Goal: Communication & Community: Answer question/provide support

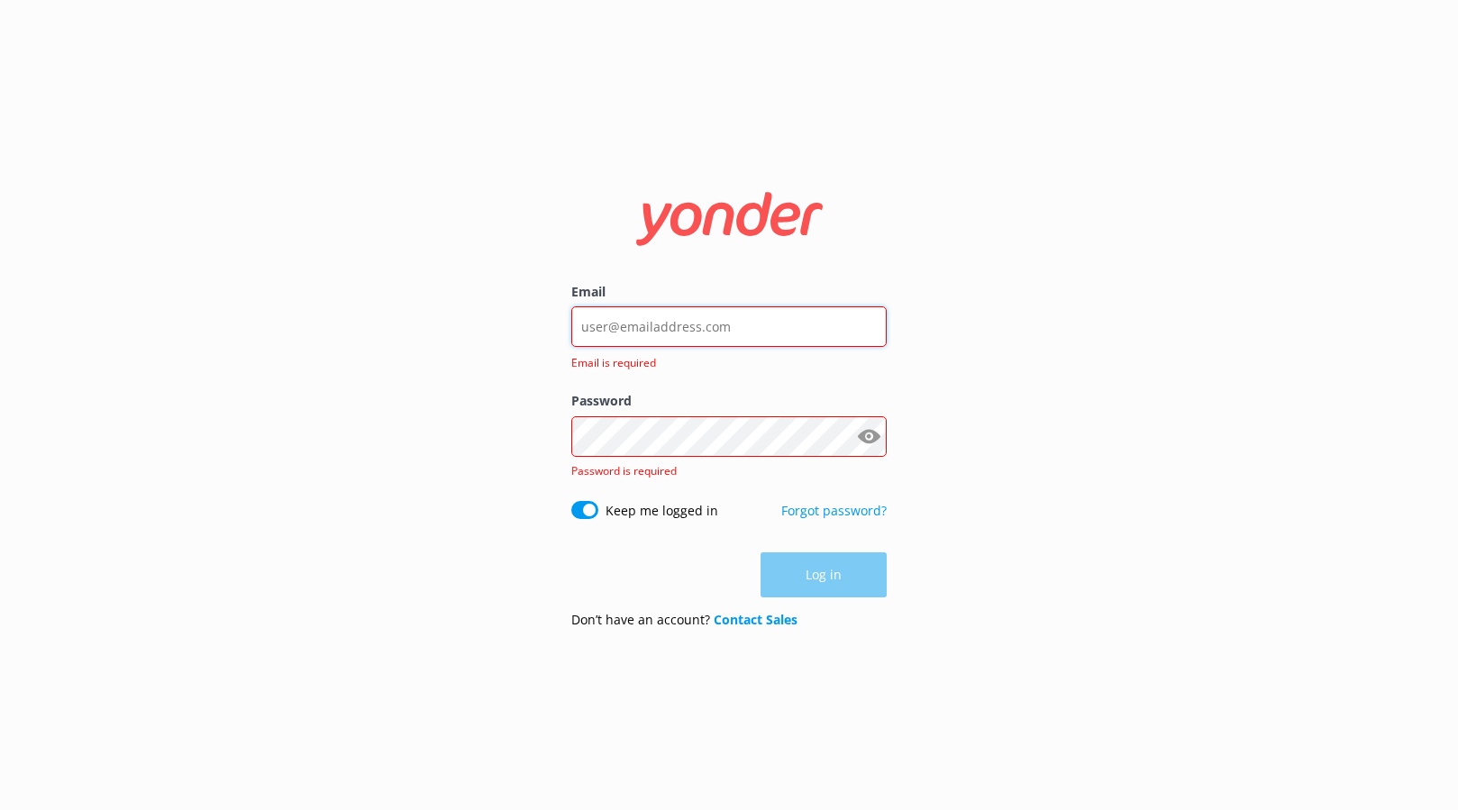
type input "[PERSON_NAME][EMAIL_ADDRESS][DOMAIN_NAME]"
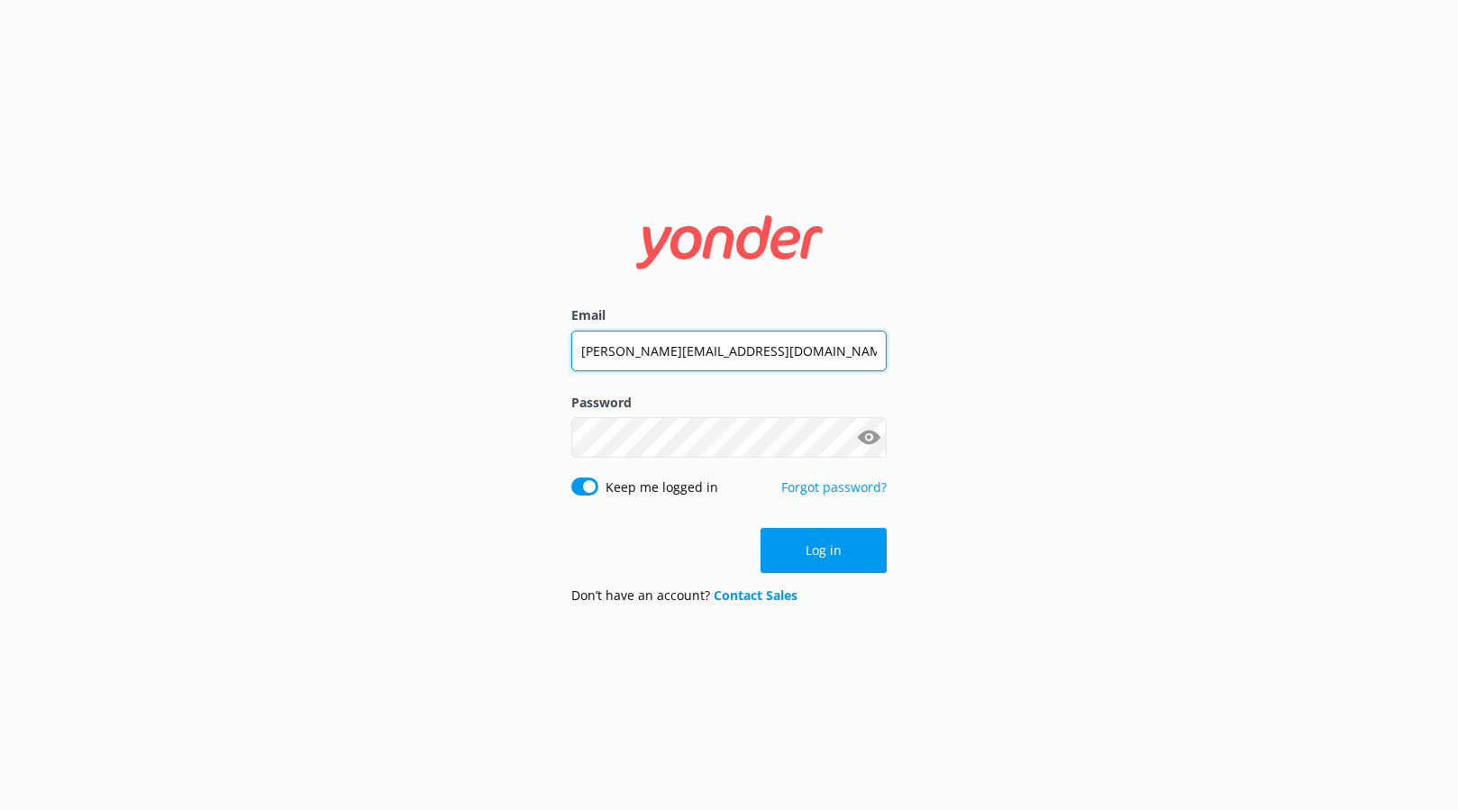
click button "Log in" at bounding box center [823, 550] width 126 height 45
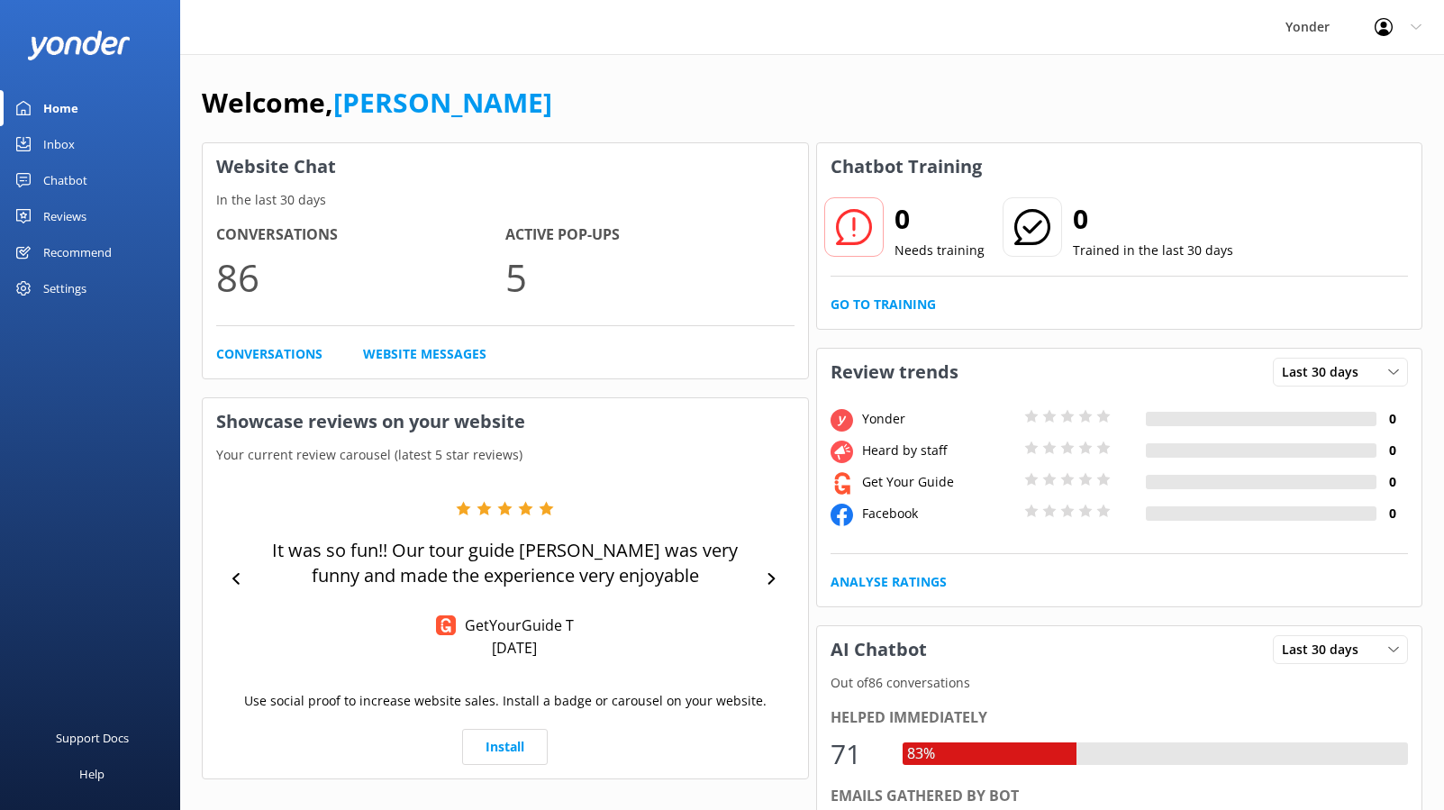
click at [48, 174] on div "Chatbot" at bounding box center [65, 180] width 44 height 36
click at [51, 187] on div "Chatbot" at bounding box center [65, 180] width 44 height 36
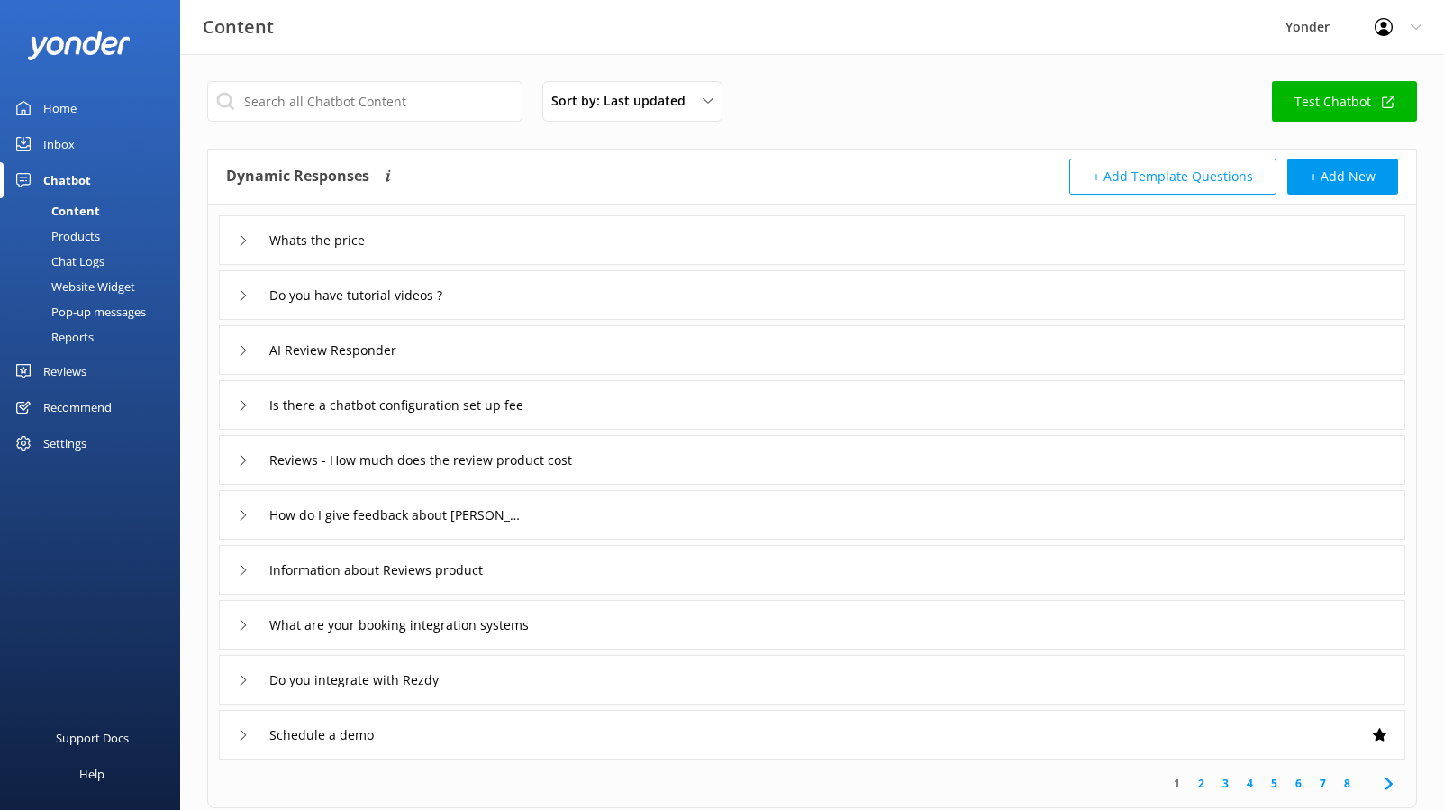
click at [65, 141] on div "Inbox" at bounding box center [59, 144] width 32 height 36
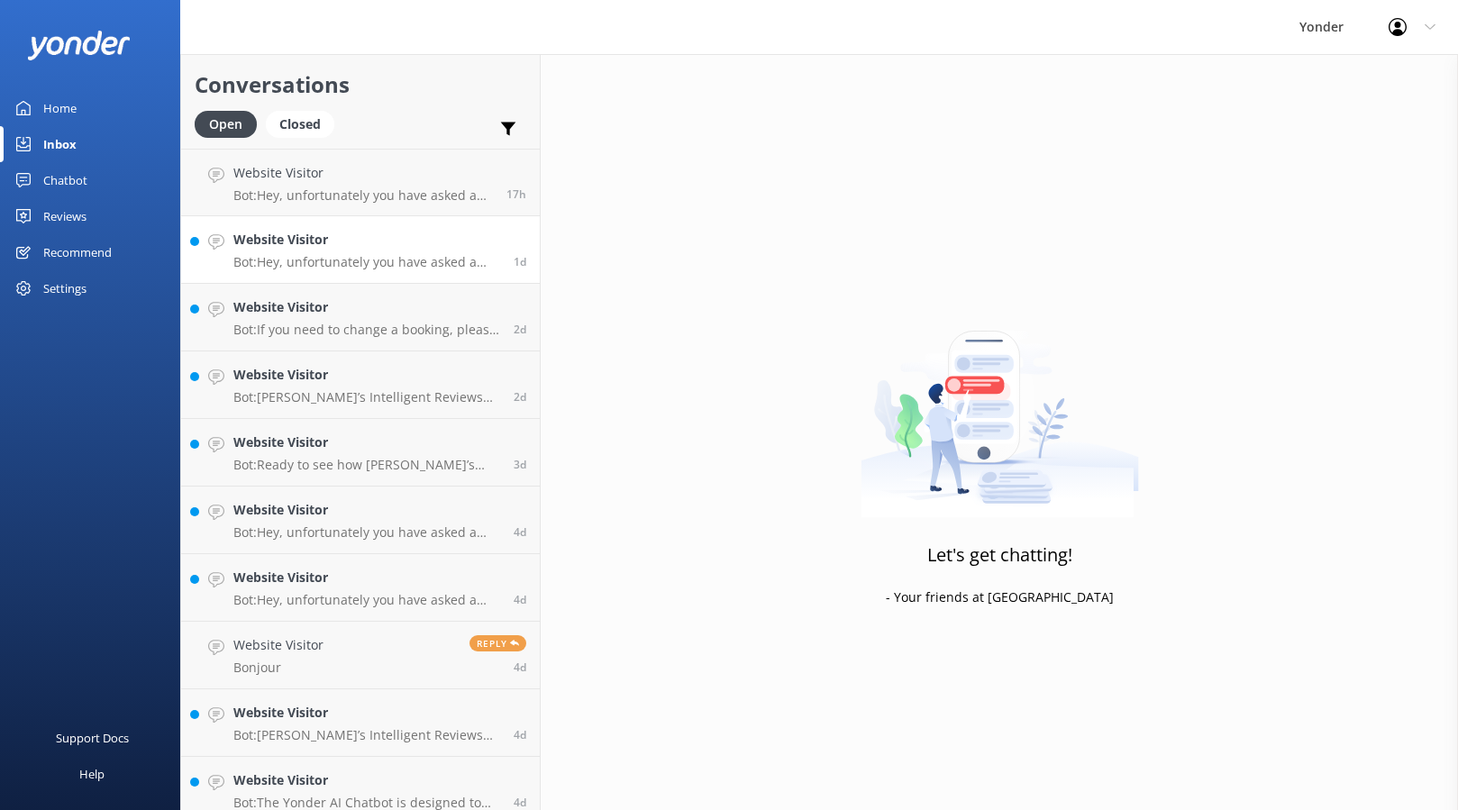
click at [368, 246] on h4 "Website Visitor" at bounding box center [366, 240] width 267 height 20
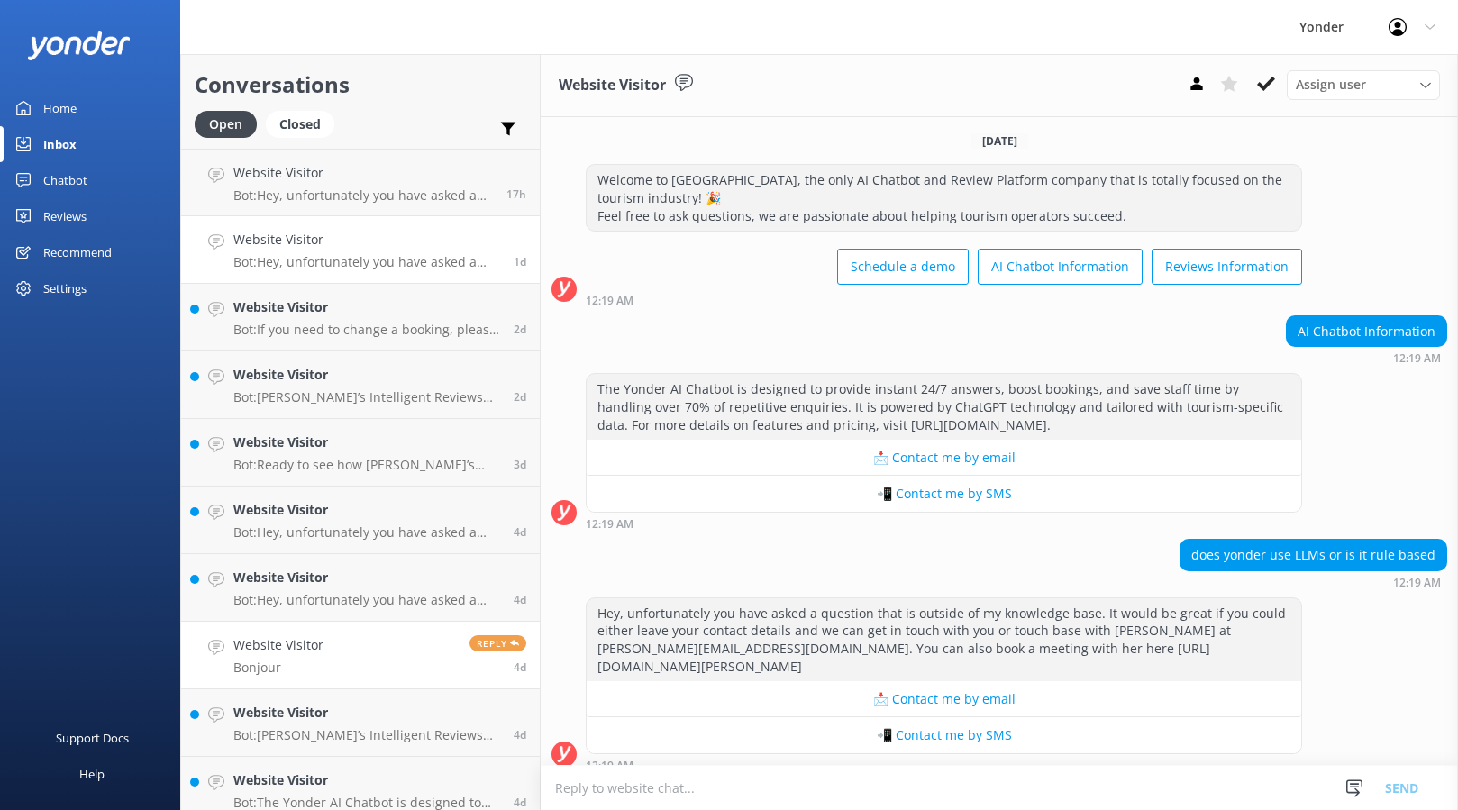
click at [378, 647] on link "Website Visitor Bonjour Reply 4d" at bounding box center [360, 656] width 359 height 68
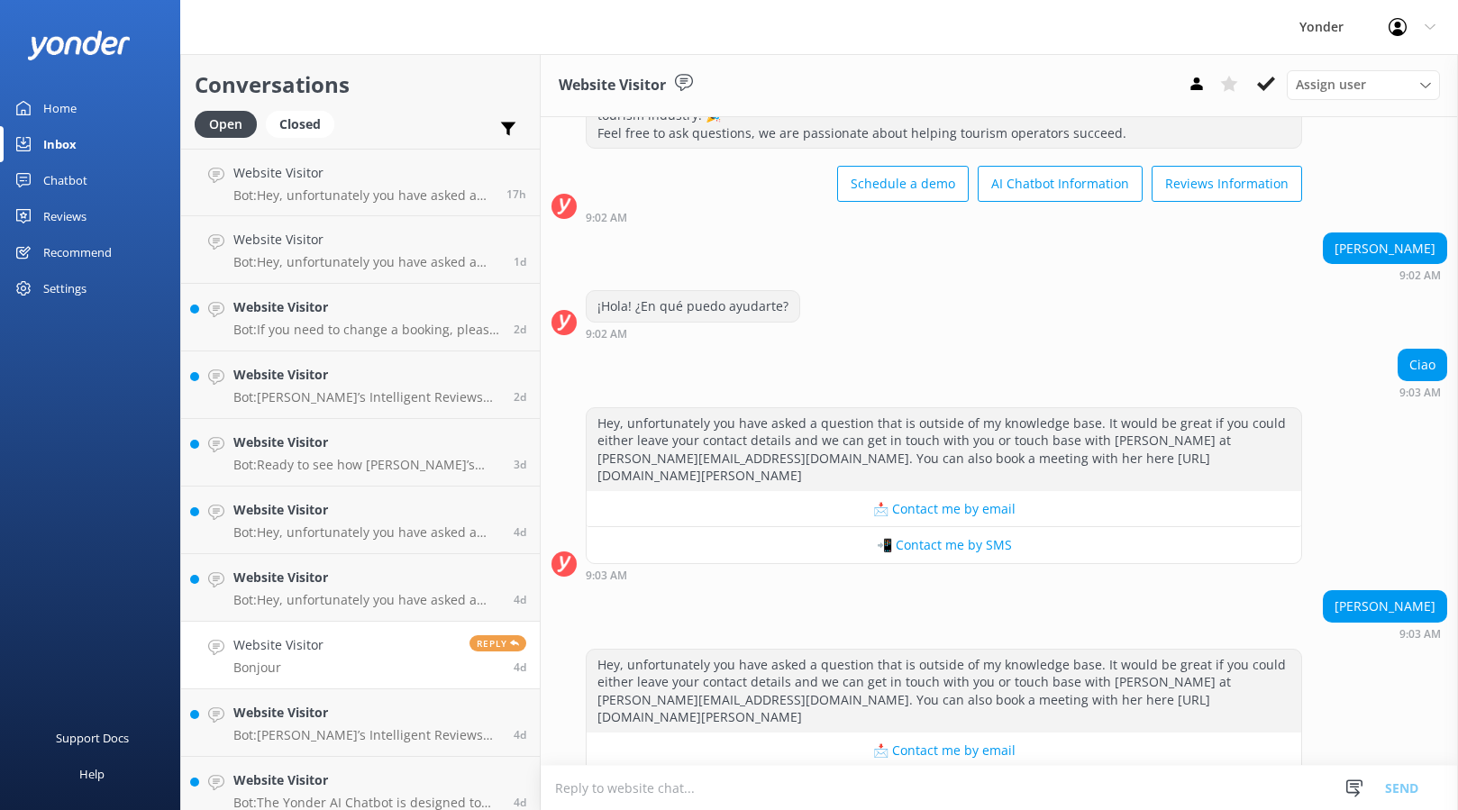
scroll to position [172, 0]
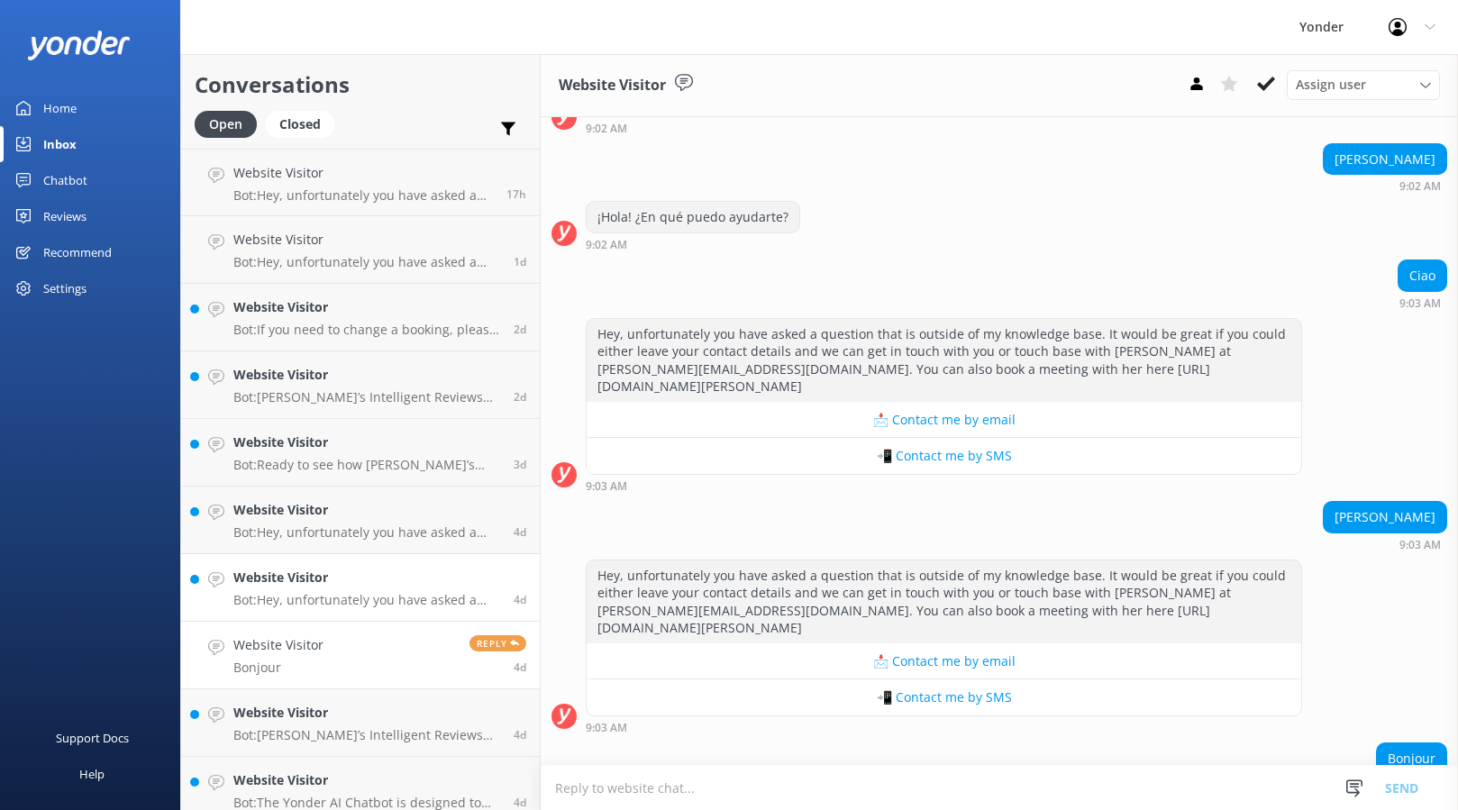
click at [418, 577] on h4 "Website Visitor" at bounding box center [366, 578] width 267 height 20
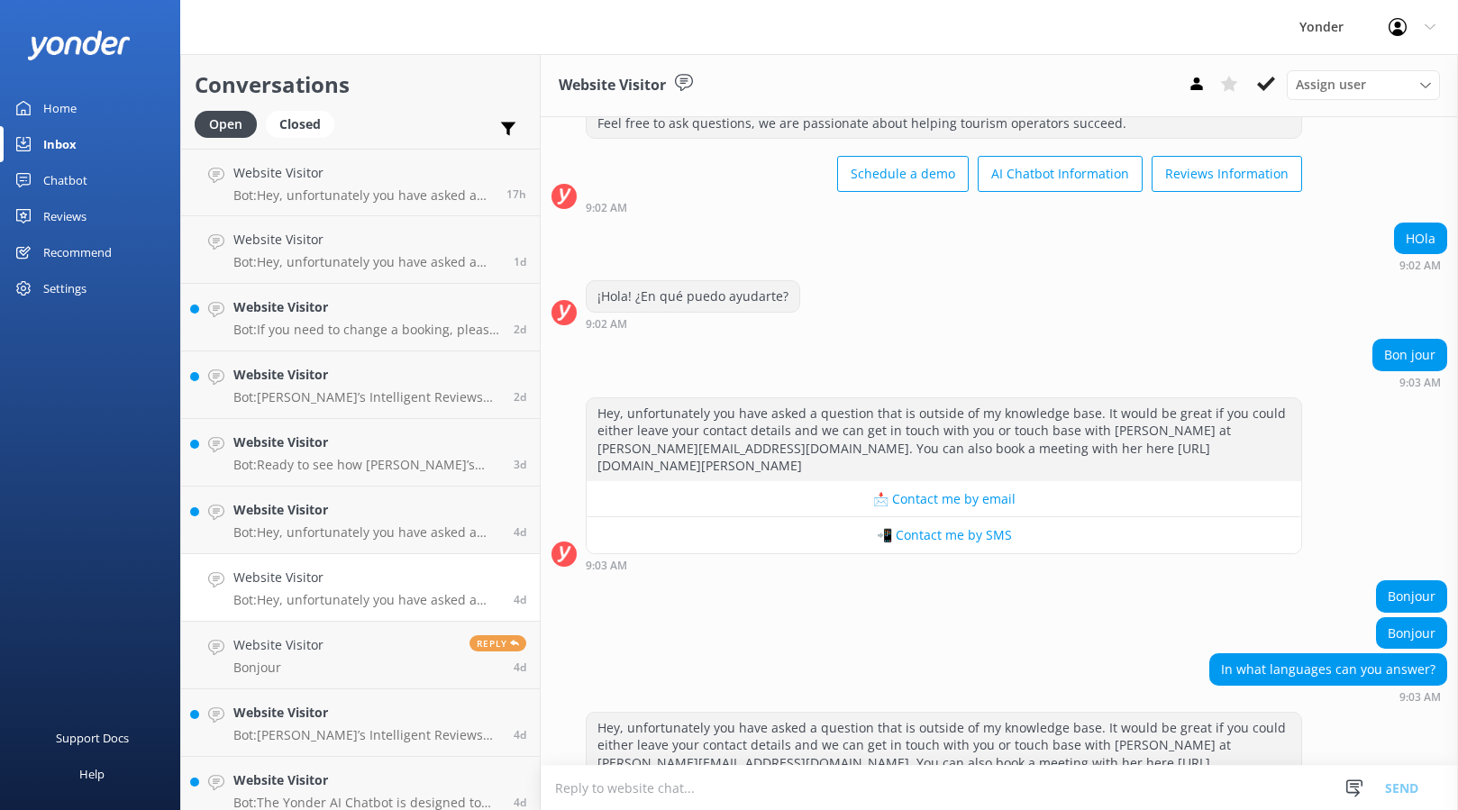
scroll to position [187, 0]
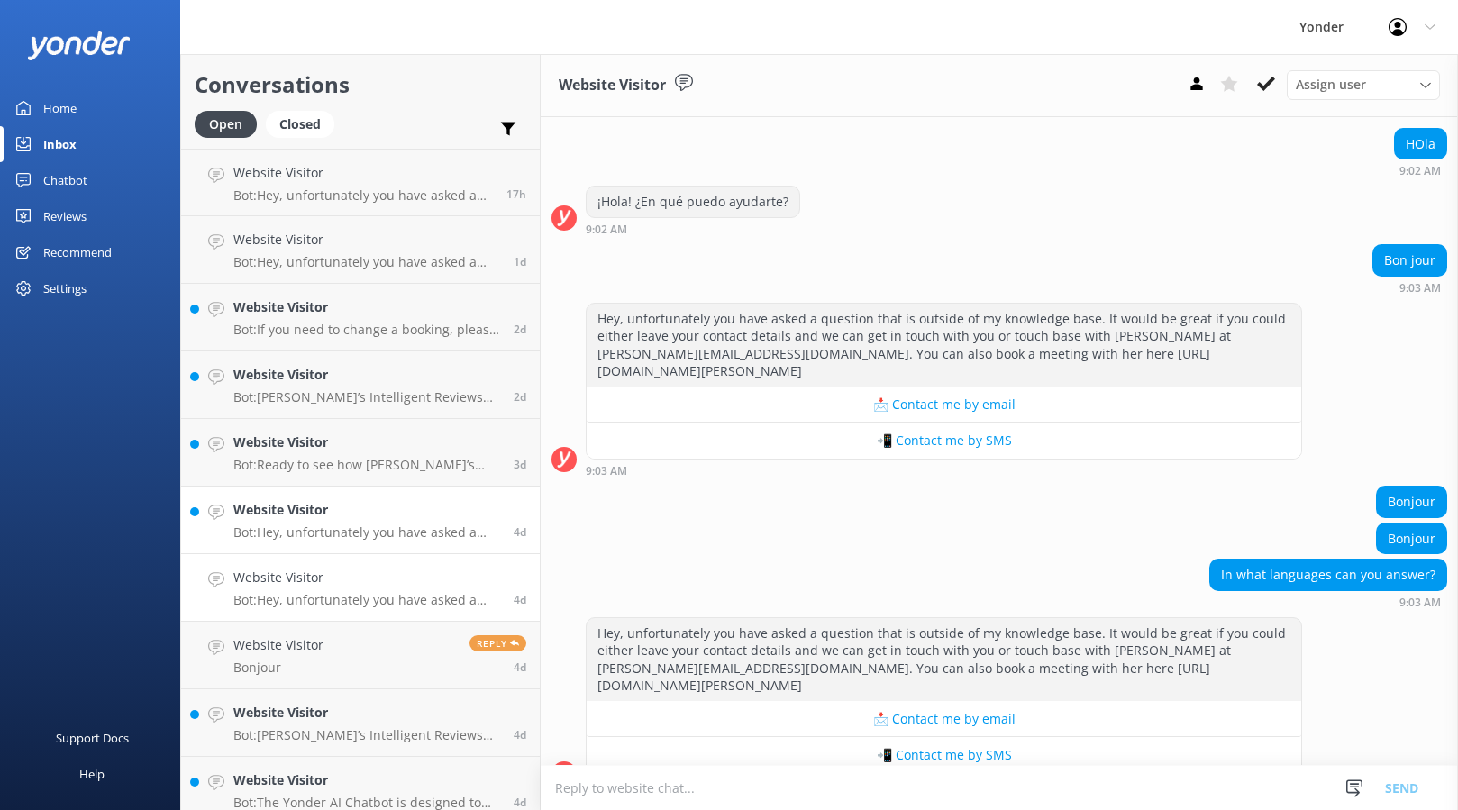
click at [369, 524] on p "Bot: Hey, unfortunately you have asked a question that is outside of my knowled…" at bounding box center [366, 532] width 267 height 16
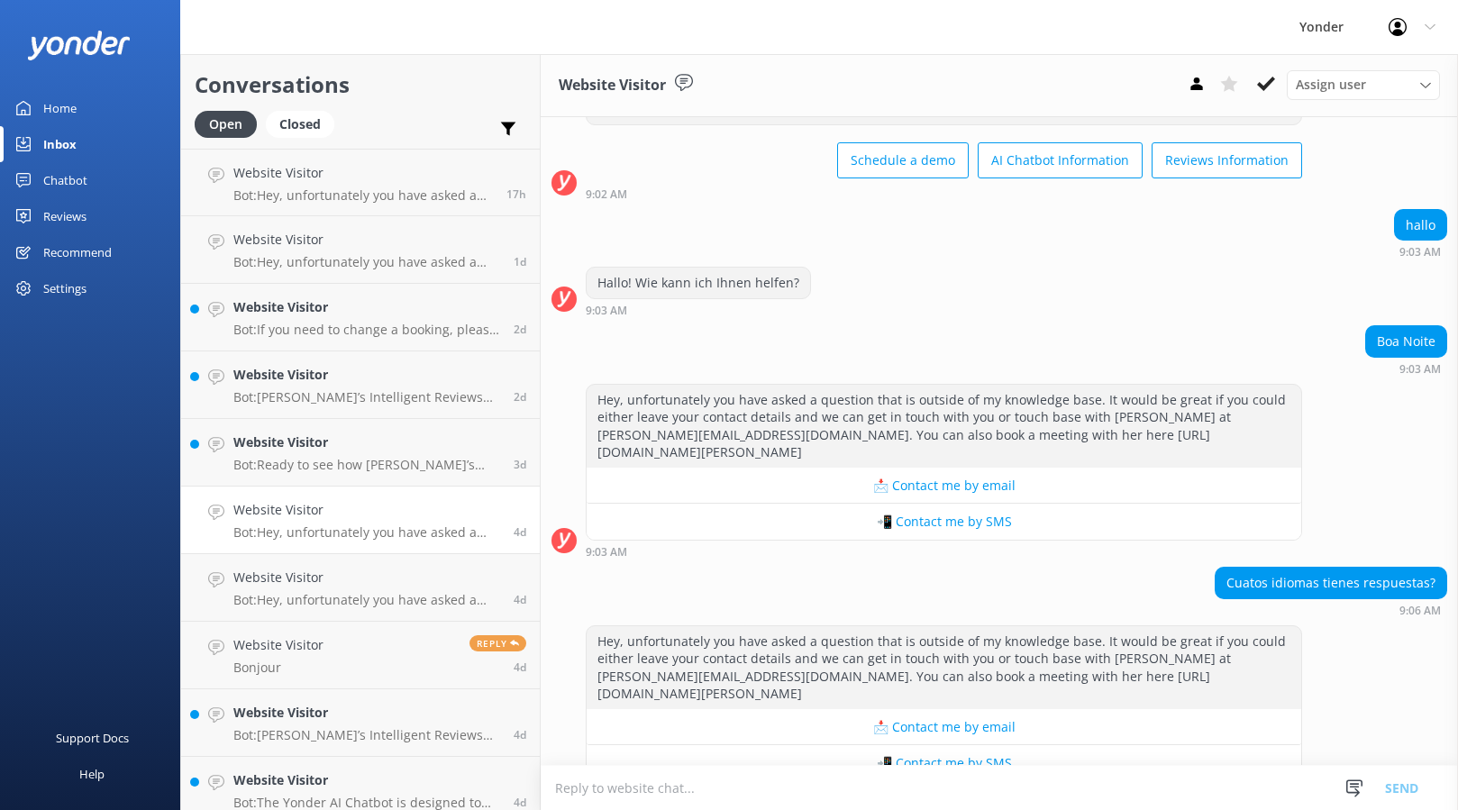
scroll to position [114, 0]
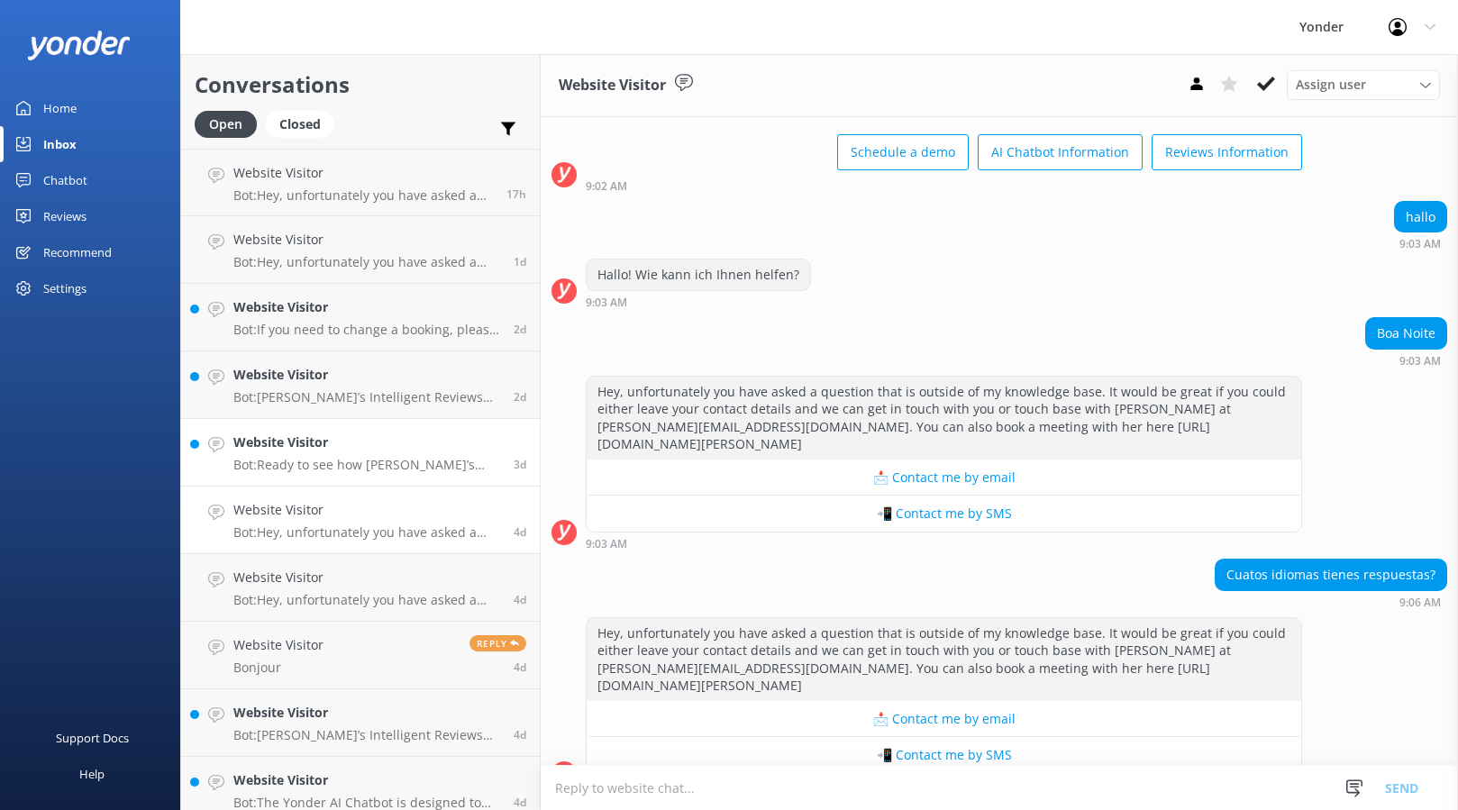
click at [355, 438] on h4 "Website Visitor" at bounding box center [366, 442] width 267 height 20
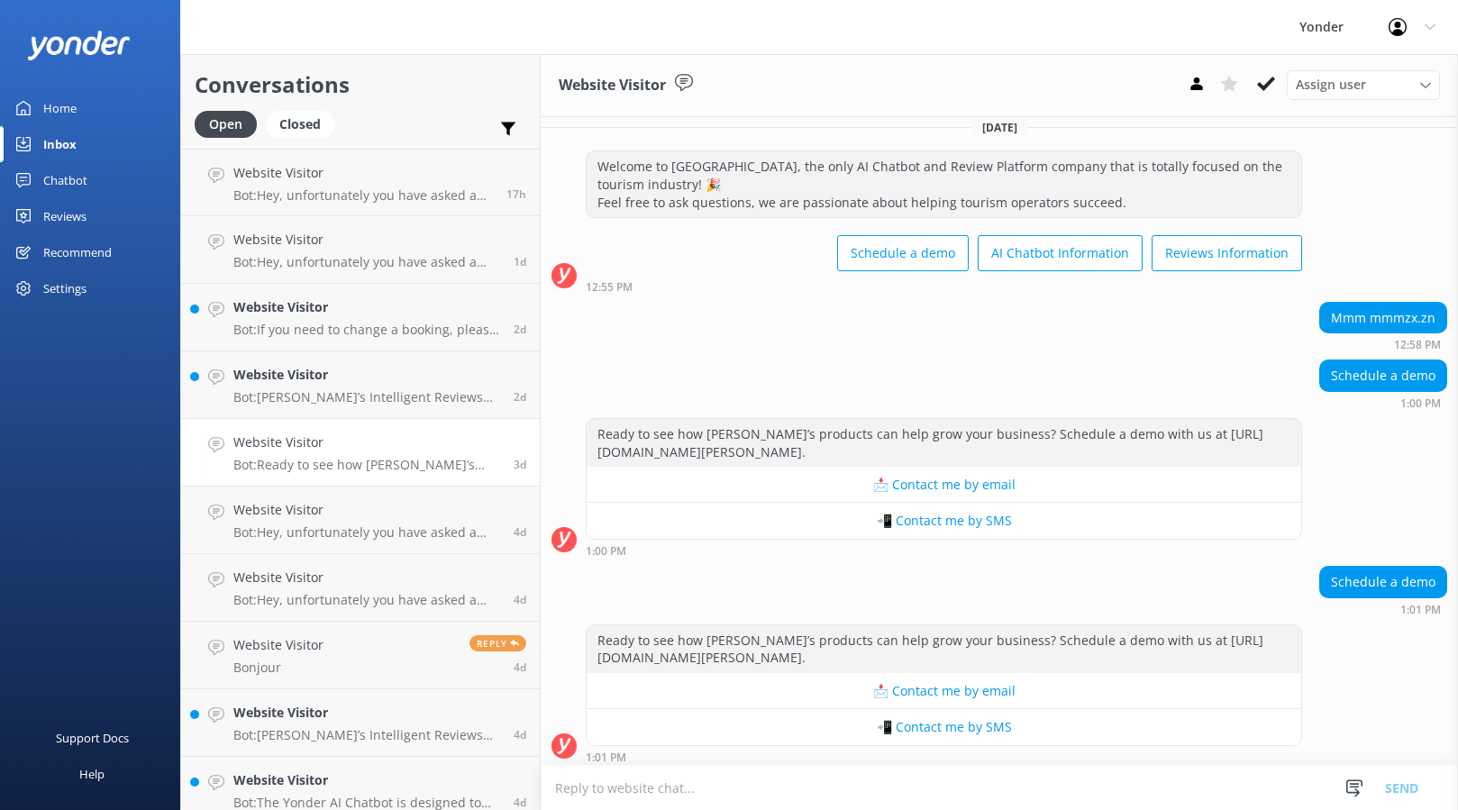
scroll to position [21, 0]
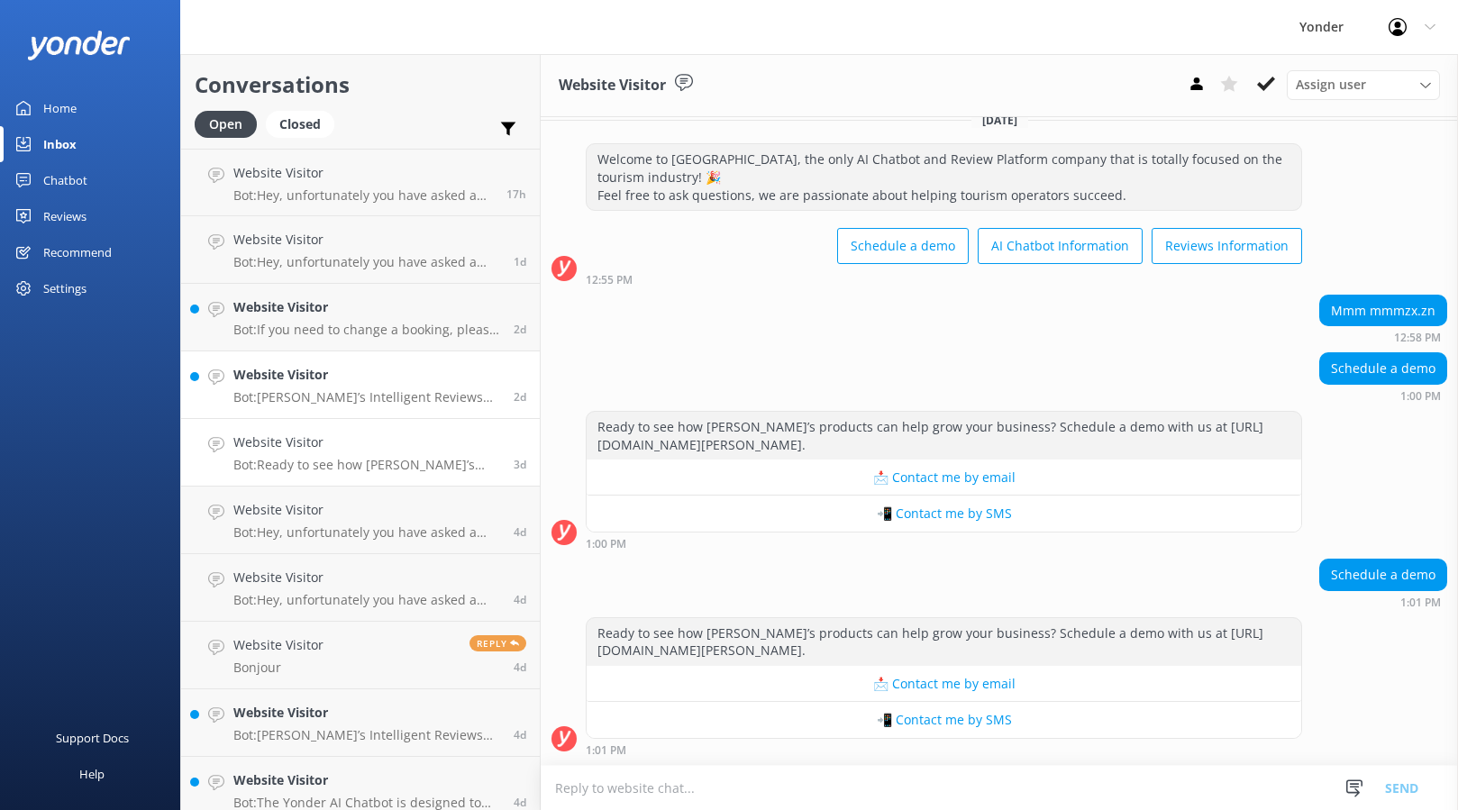
click at [292, 368] on h4 "Website Visitor" at bounding box center [366, 375] width 267 height 20
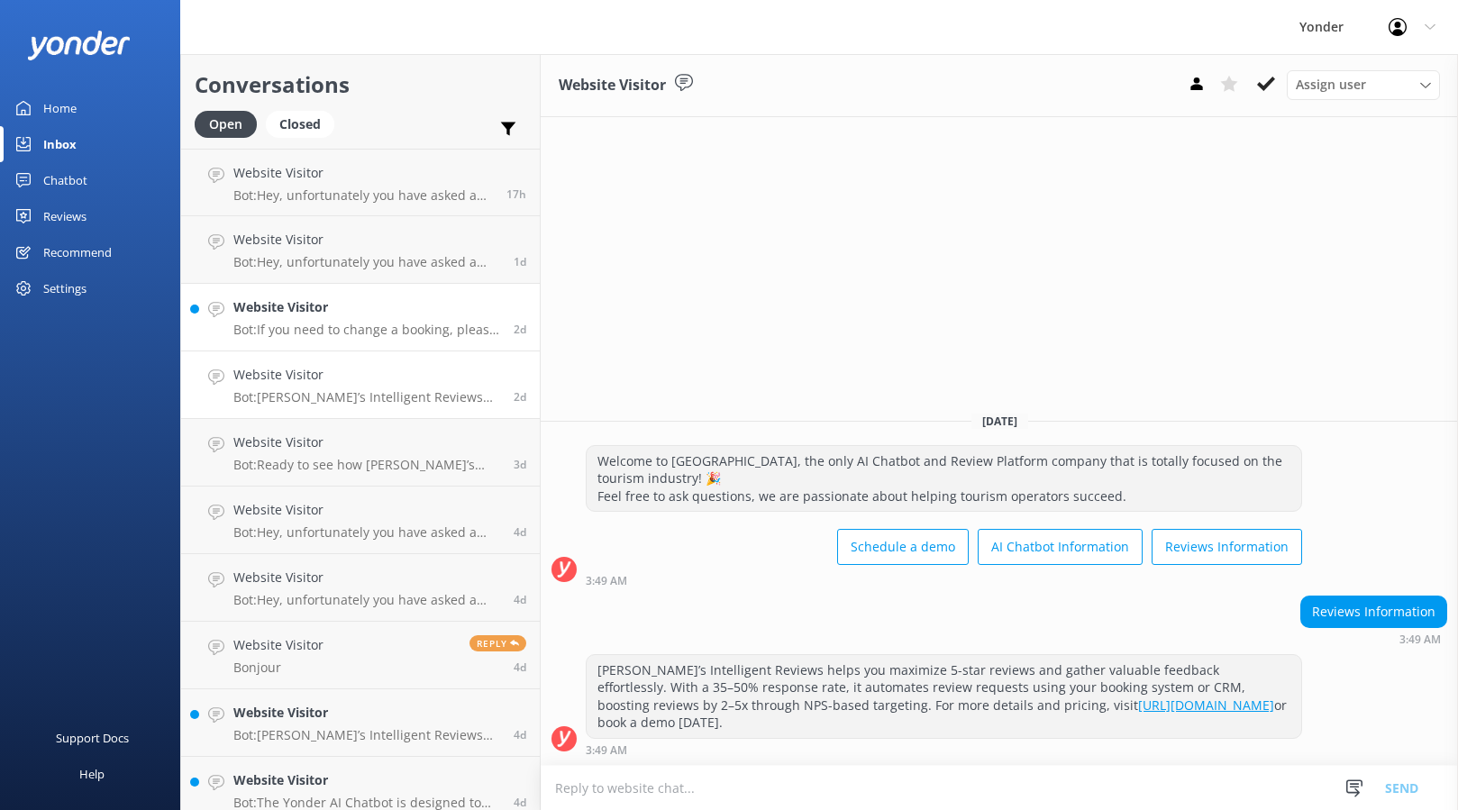
click at [336, 314] on h4 "Website Visitor" at bounding box center [366, 307] width 267 height 20
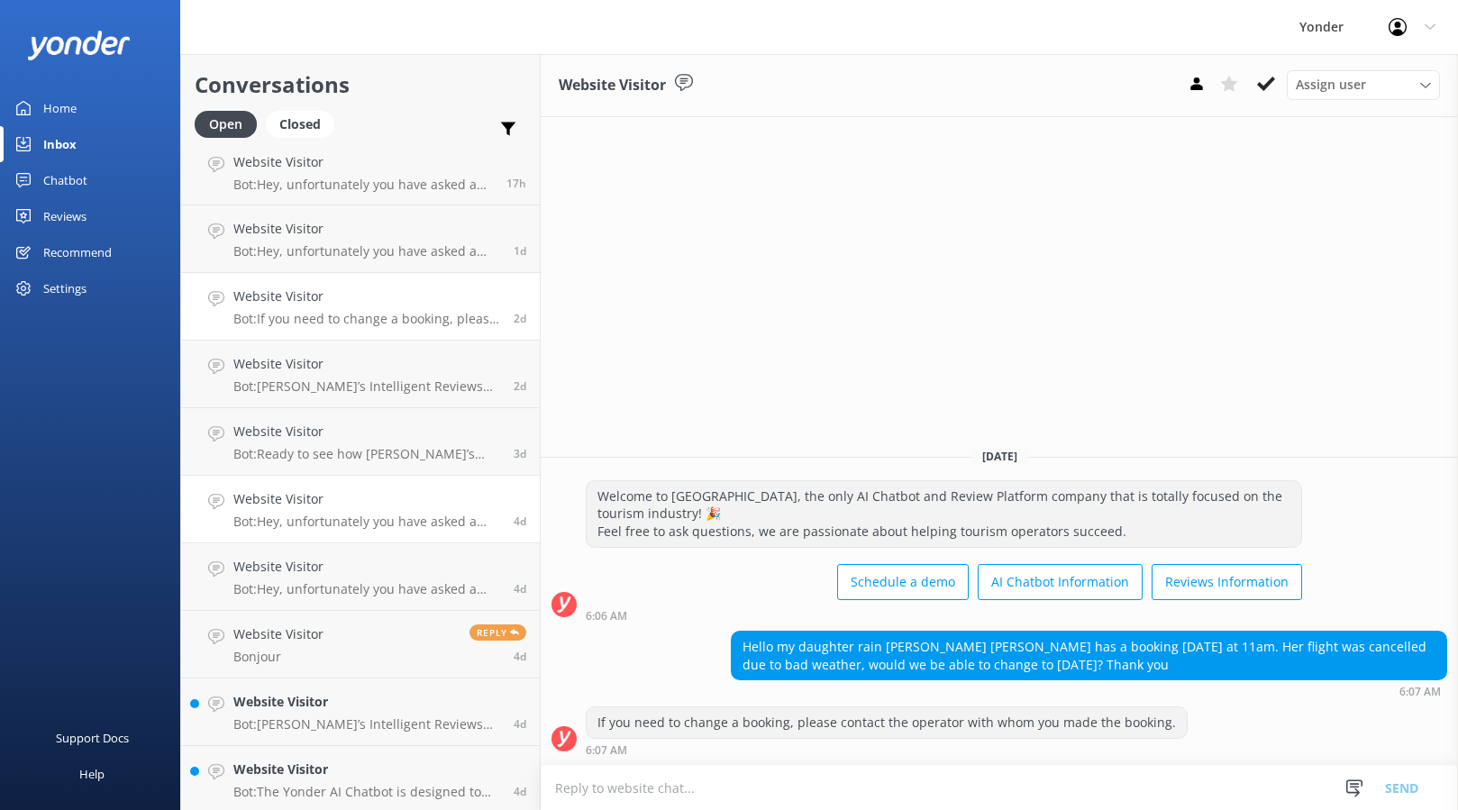
scroll to position [14, 0]
click at [388, 777] on div "Website Visitor Bot: The Yonder AI Chatbot is designed to provide instant 24/7 …" at bounding box center [366, 776] width 267 height 40
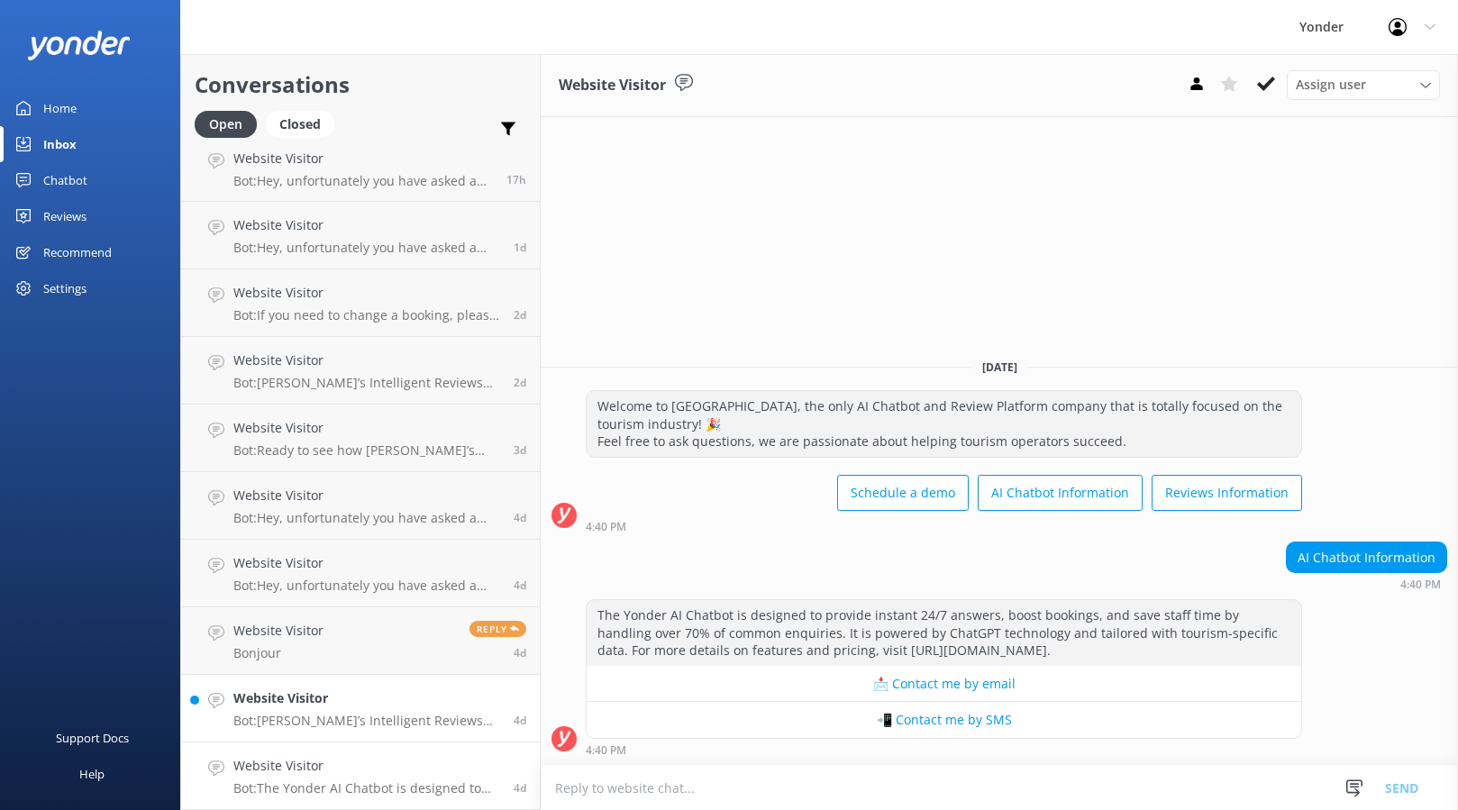
click at [388, 736] on link "Website Visitor Bot: [PERSON_NAME]’s Intelligent Reviews helps you maximize 5-s…" at bounding box center [360, 709] width 359 height 68
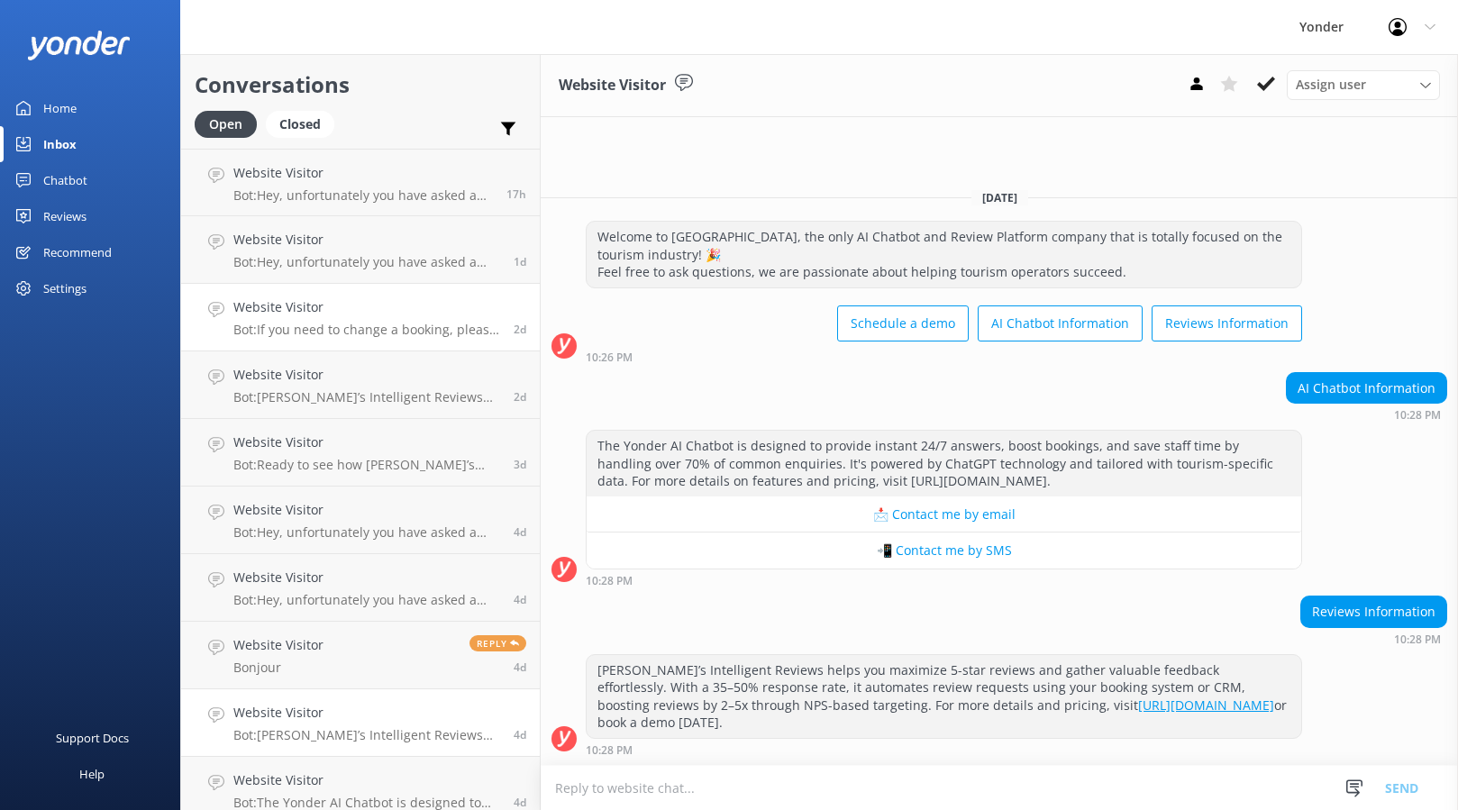
click at [361, 318] on div "Website Visitor Bot: If you need to change a booking, please contact the operat…" at bounding box center [366, 317] width 267 height 40
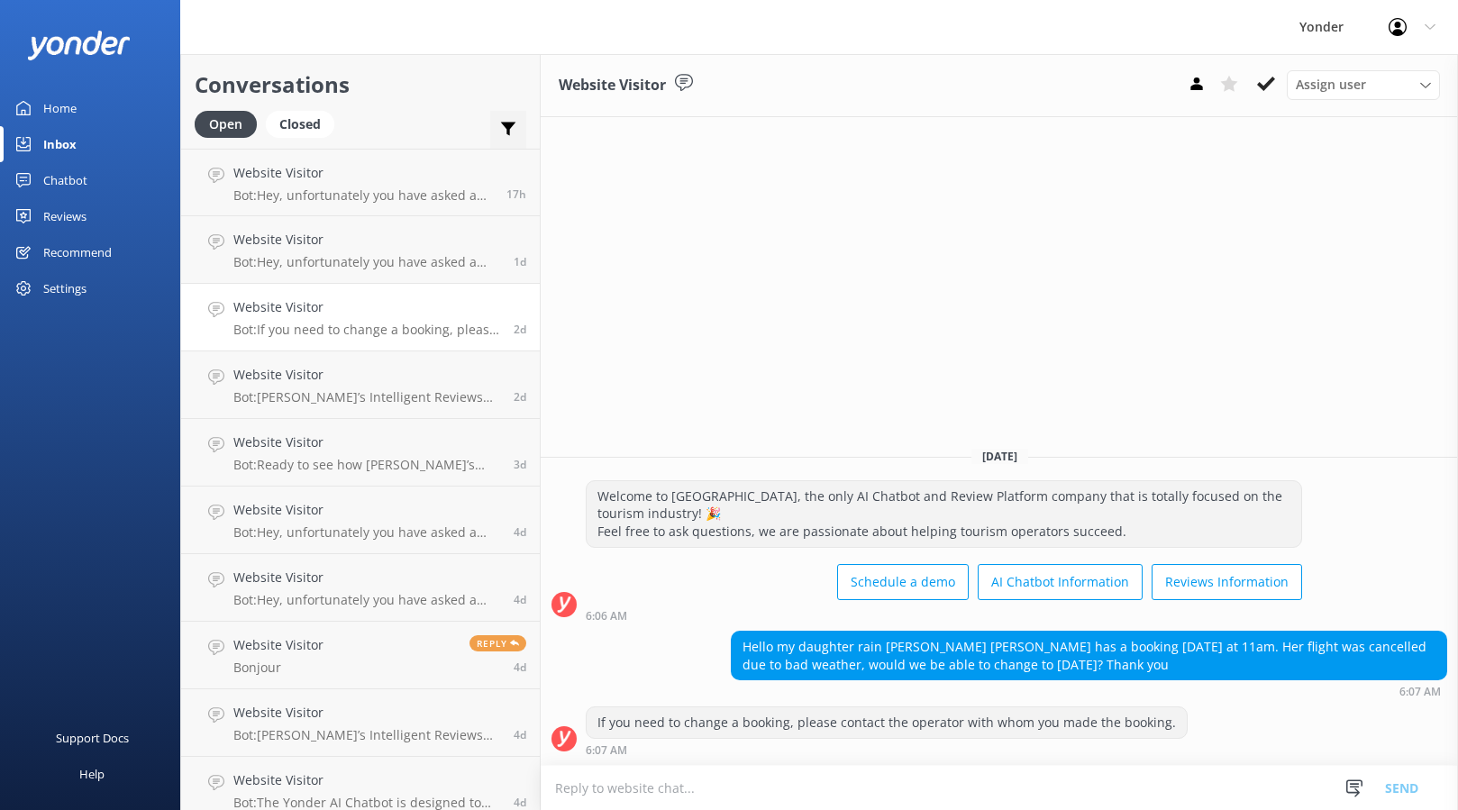
click at [497, 126] on div "Important Assigned to me Unassigned SMS" at bounding box center [508, 132] width 36 height 43
click at [506, 123] on use at bounding box center [508, 130] width 15 height 14
click at [96, 392] on div "Home Inbox Chatbot Content Products Chat Logs Website Widget Pop-up messages Re…" at bounding box center [90, 202] width 180 height 405
click at [506, 122] on icon at bounding box center [508, 129] width 18 height 18
click at [411, 111] on div "Open Closed Important Assigned to me Unassigned SMS" at bounding box center [361, 132] width 332 height 43
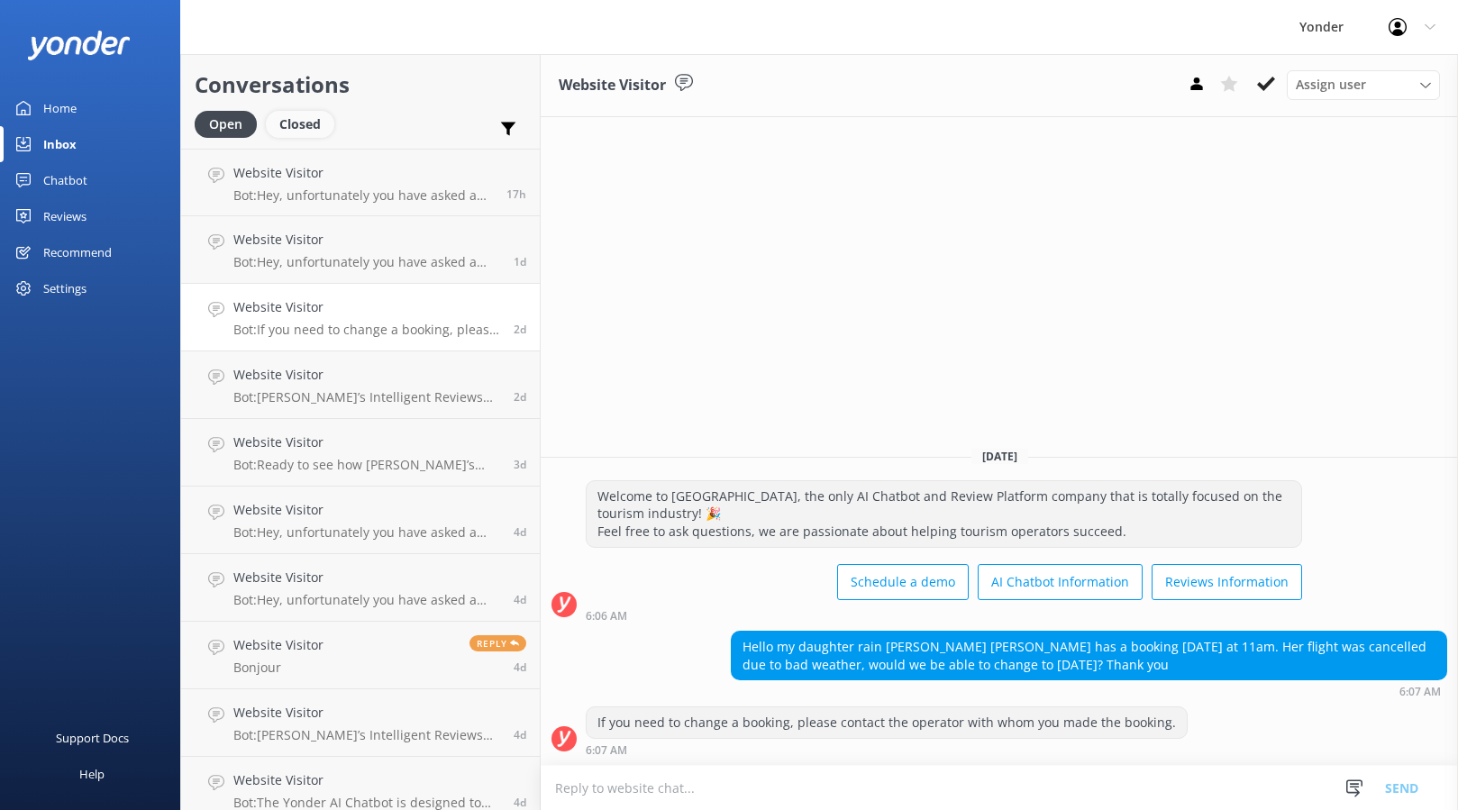
click at [291, 128] on div "Closed" at bounding box center [300, 124] width 68 height 27
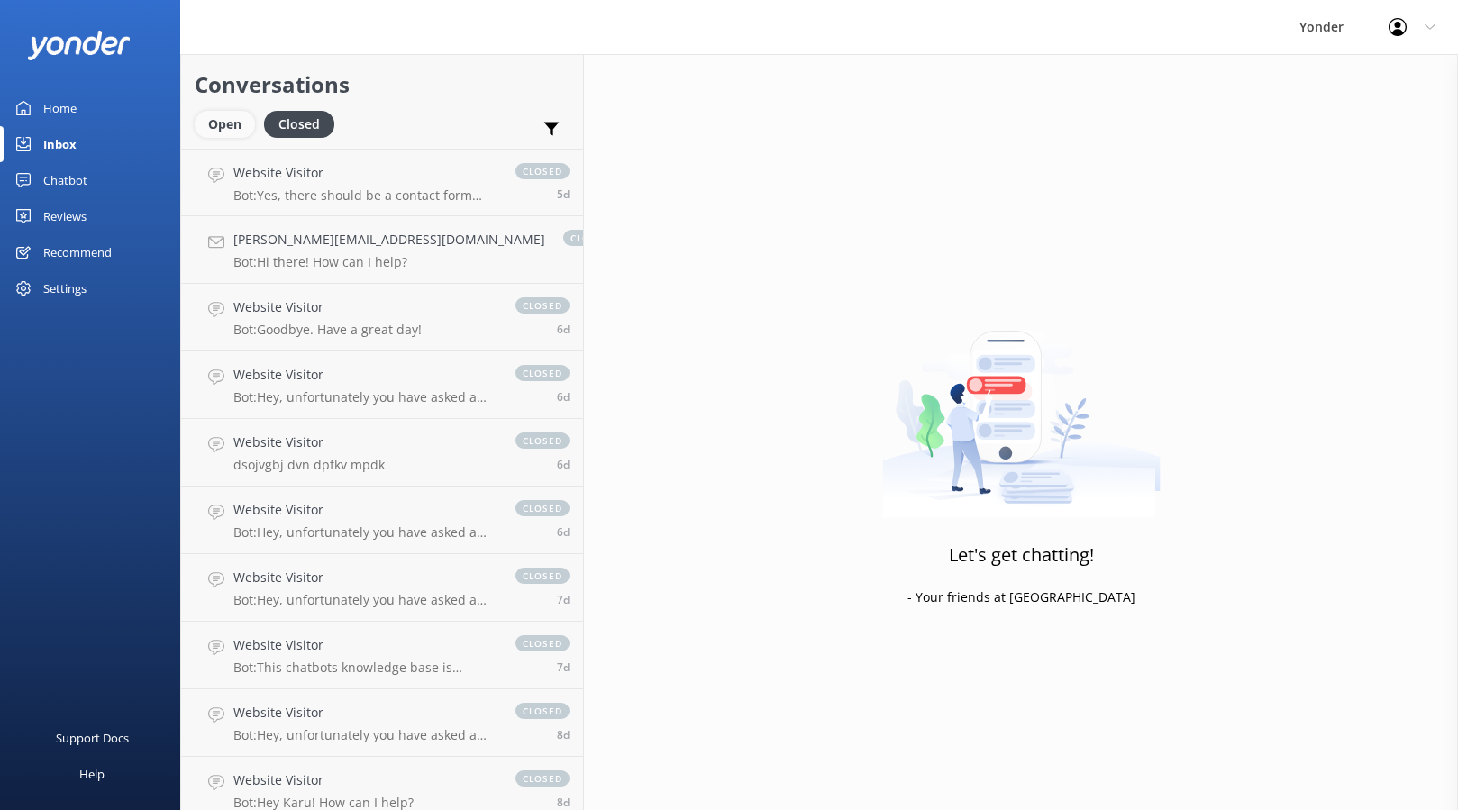
click at [209, 124] on div "Open" at bounding box center [225, 124] width 60 height 27
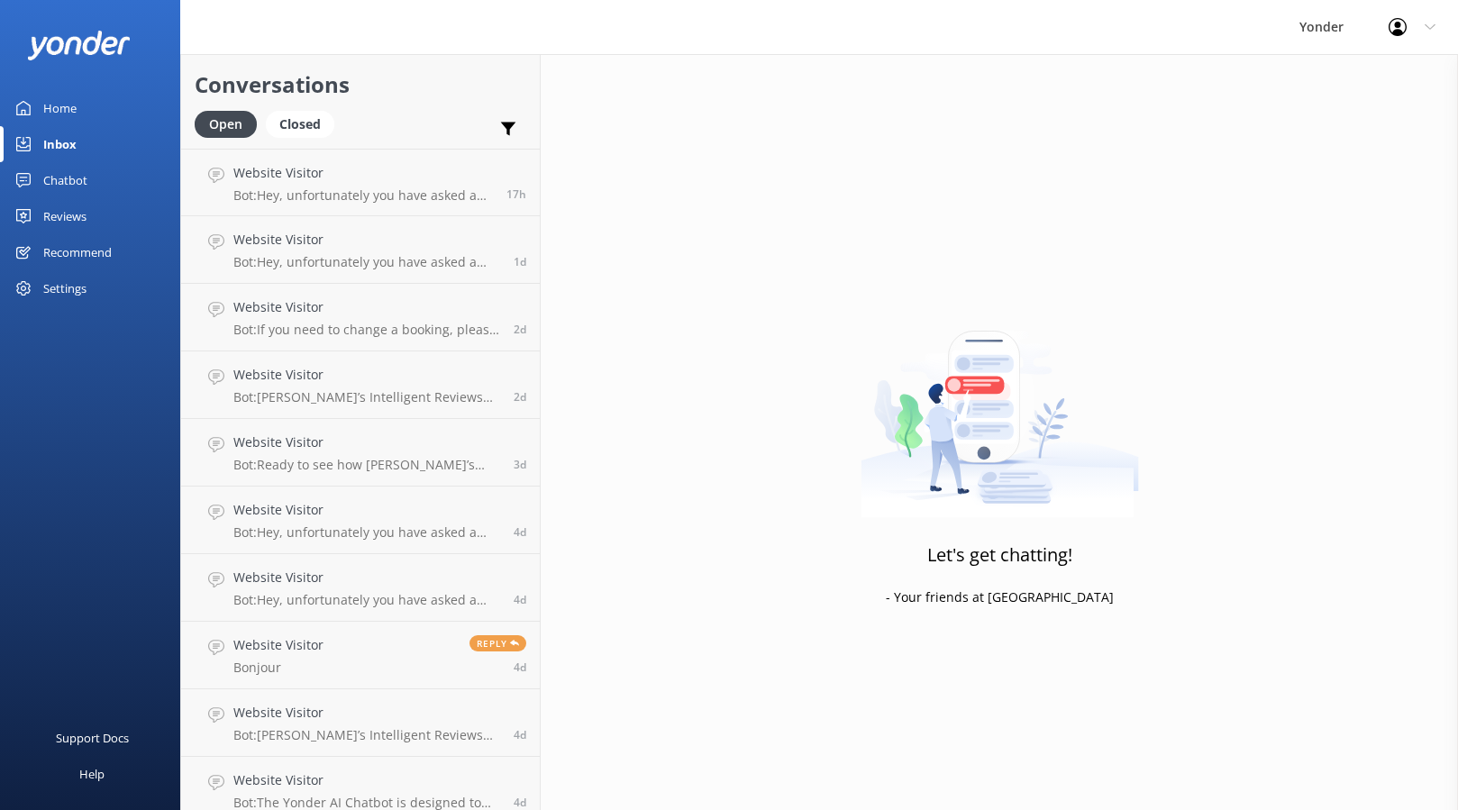
click at [58, 101] on div "Home" at bounding box center [59, 108] width 33 height 36
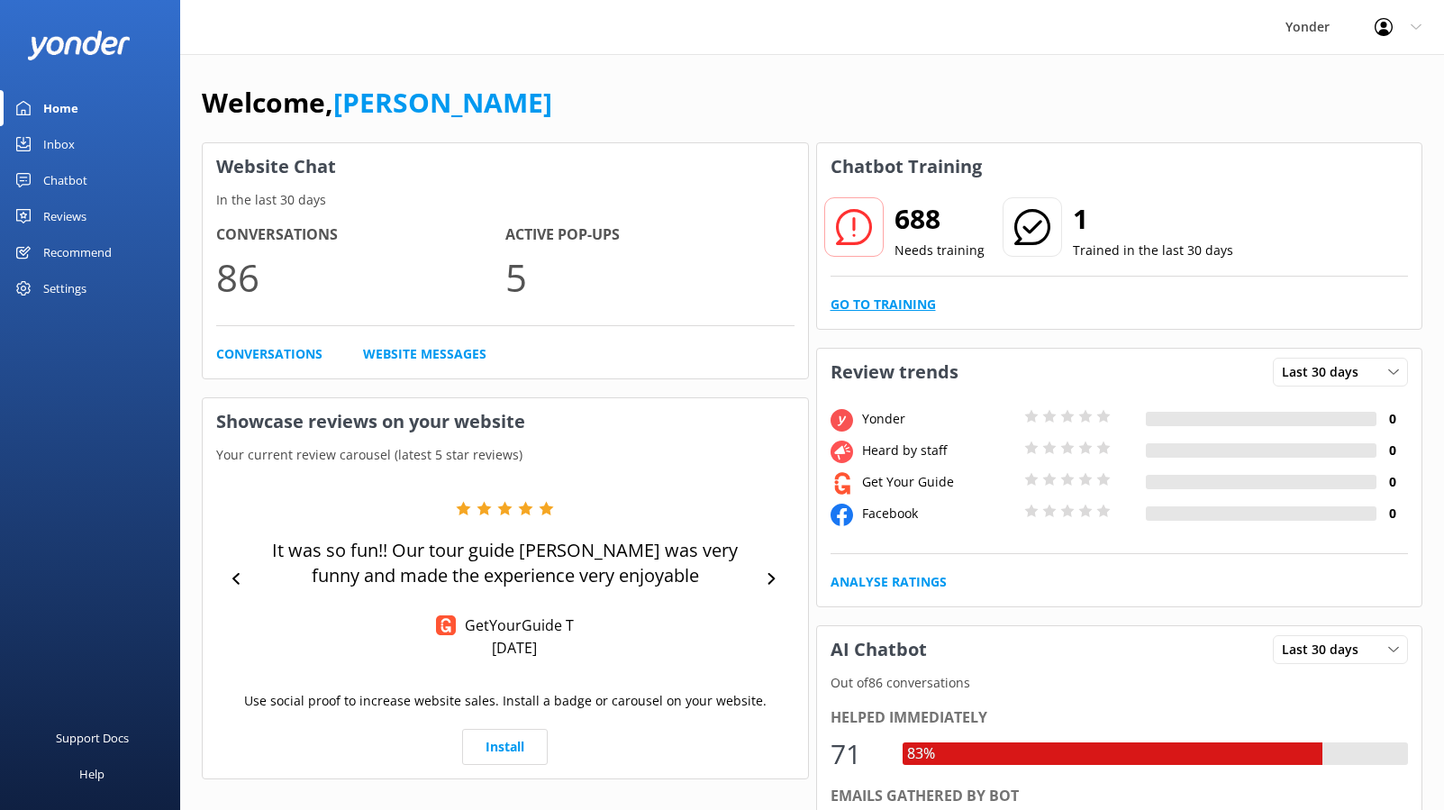
click at [891, 305] on link "Go to Training" at bounding box center [883, 305] width 105 height 20
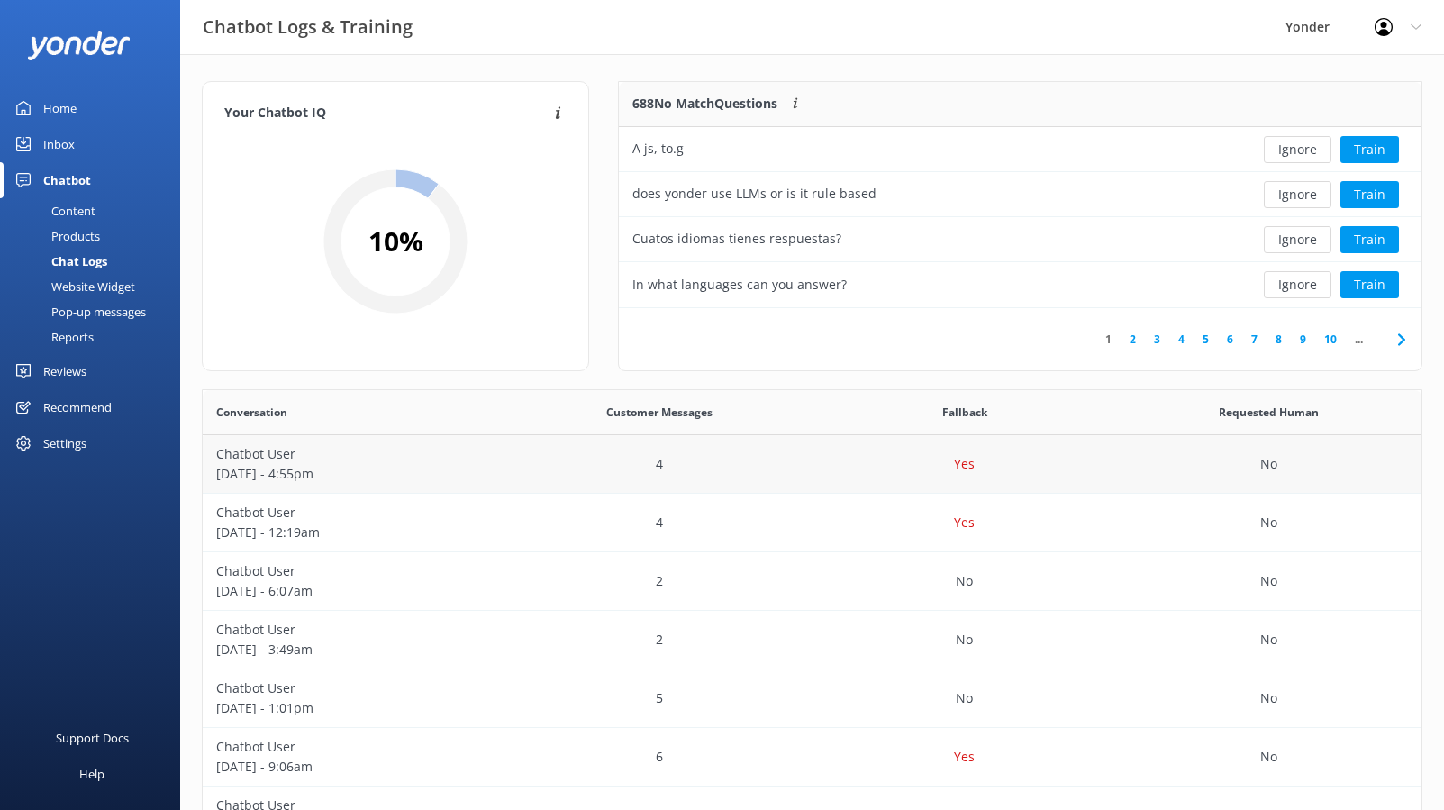
scroll to position [213, 788]
click at [29, 99] on link "Home" at bounding box center [90, 108] width 180 height 36
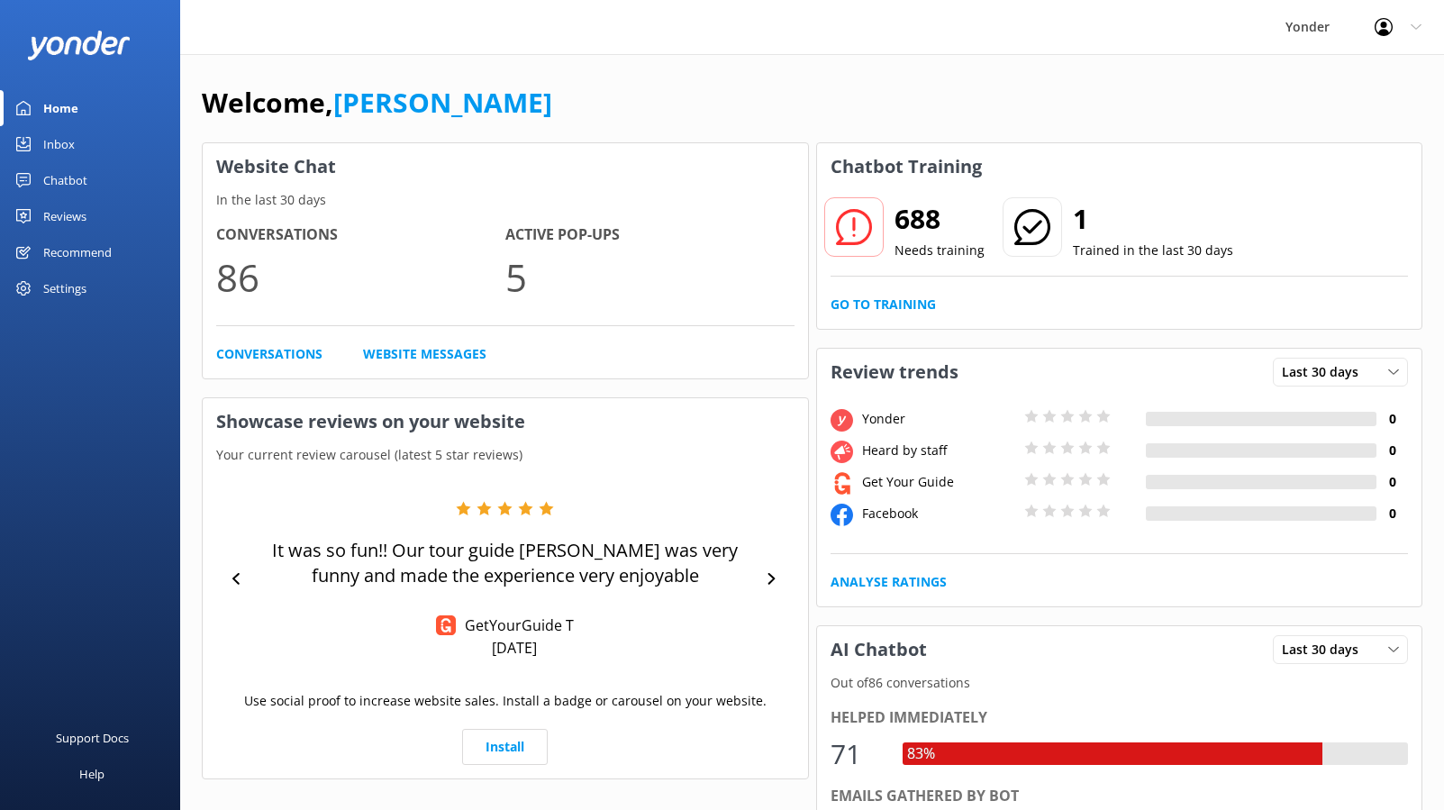
click at [86, 141] on link "Inbox" at bounding box center [90, 144] width 180 height 36
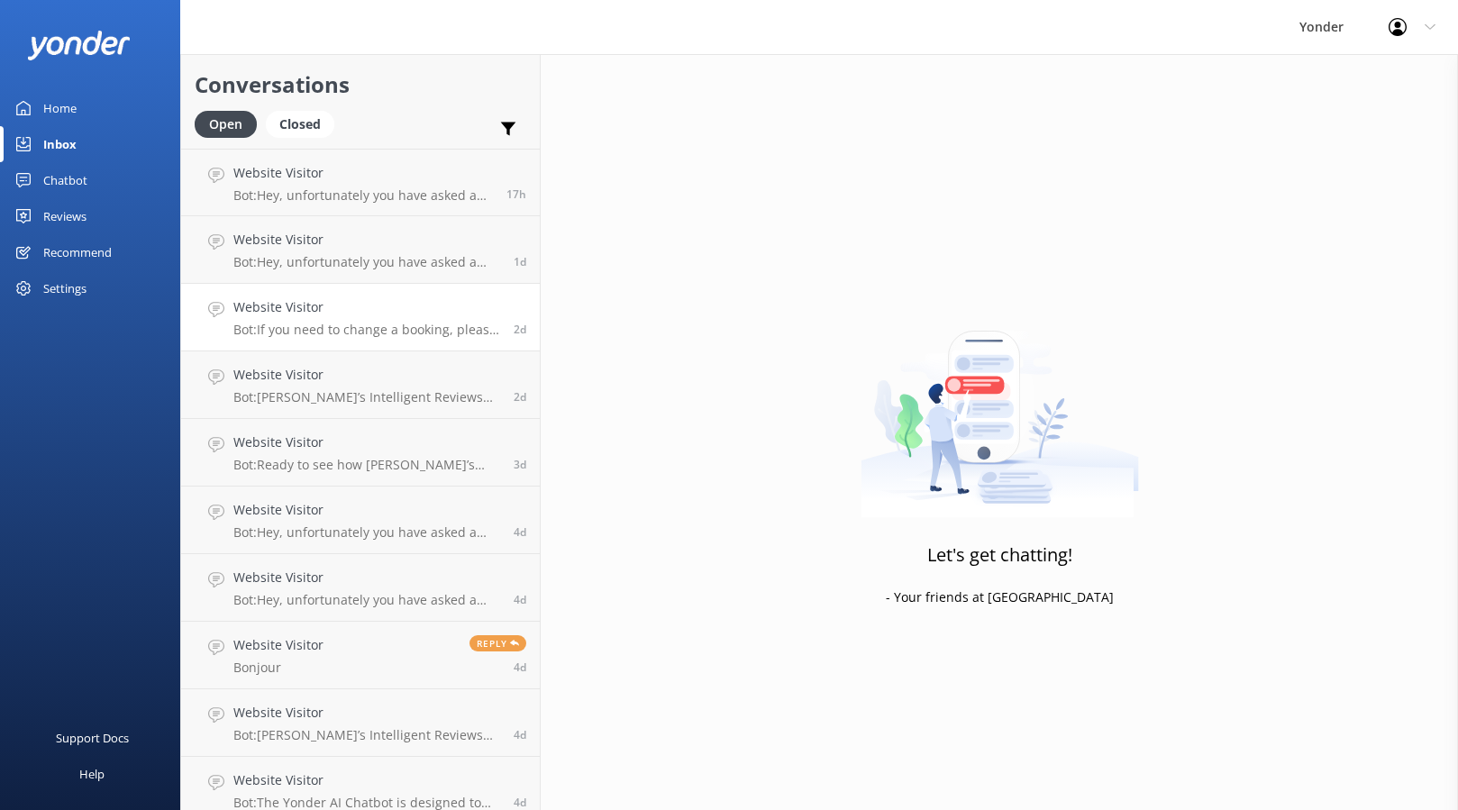
click at [298, 290] on link "Website Visitor Bot: If you need to change a booking, please contact the operat…" at bounding box center [360, 318] width 359 height 68
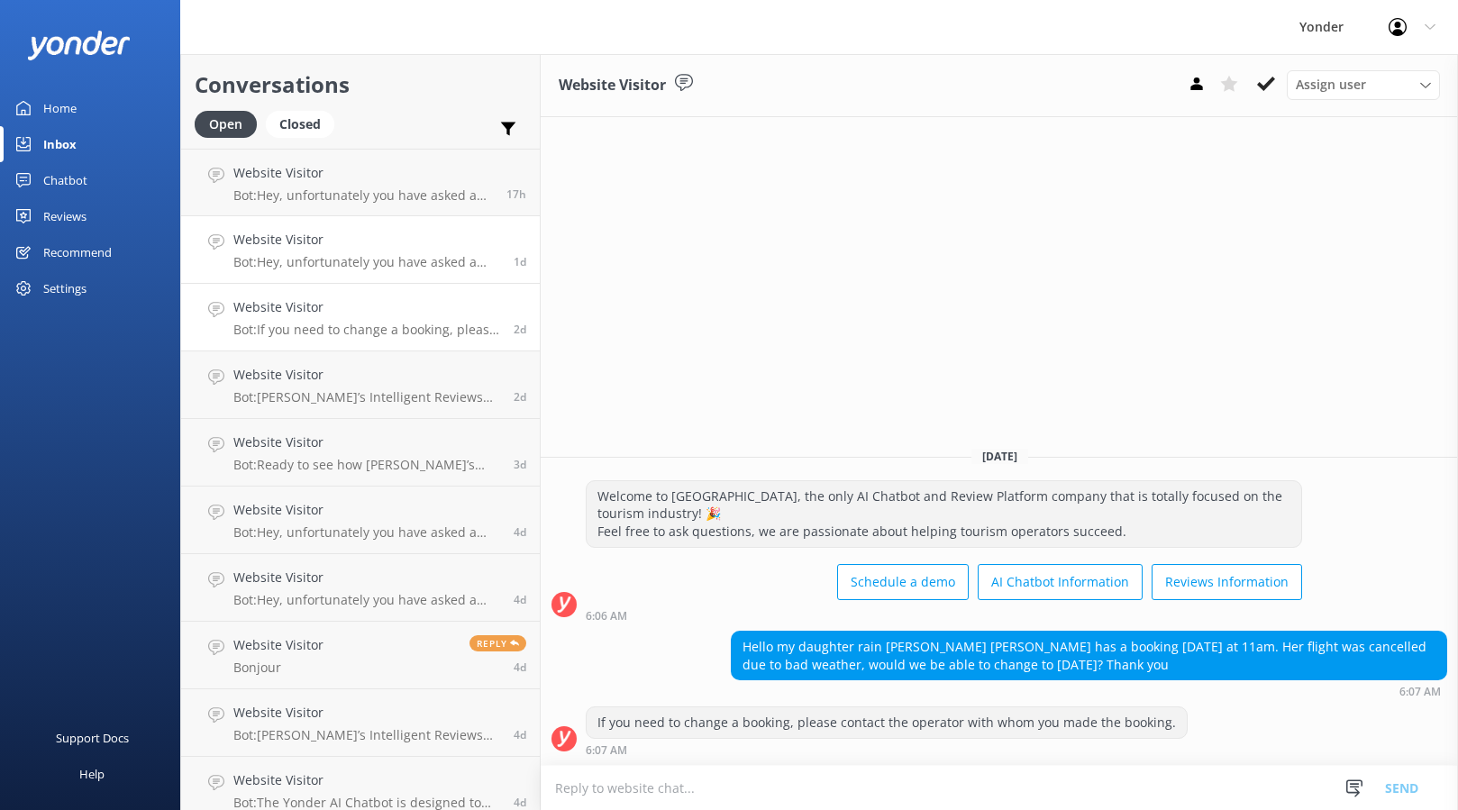
click at [332, 238] on h4 "Website Visitor" at bounding box center [366, 240] width 267 height 20
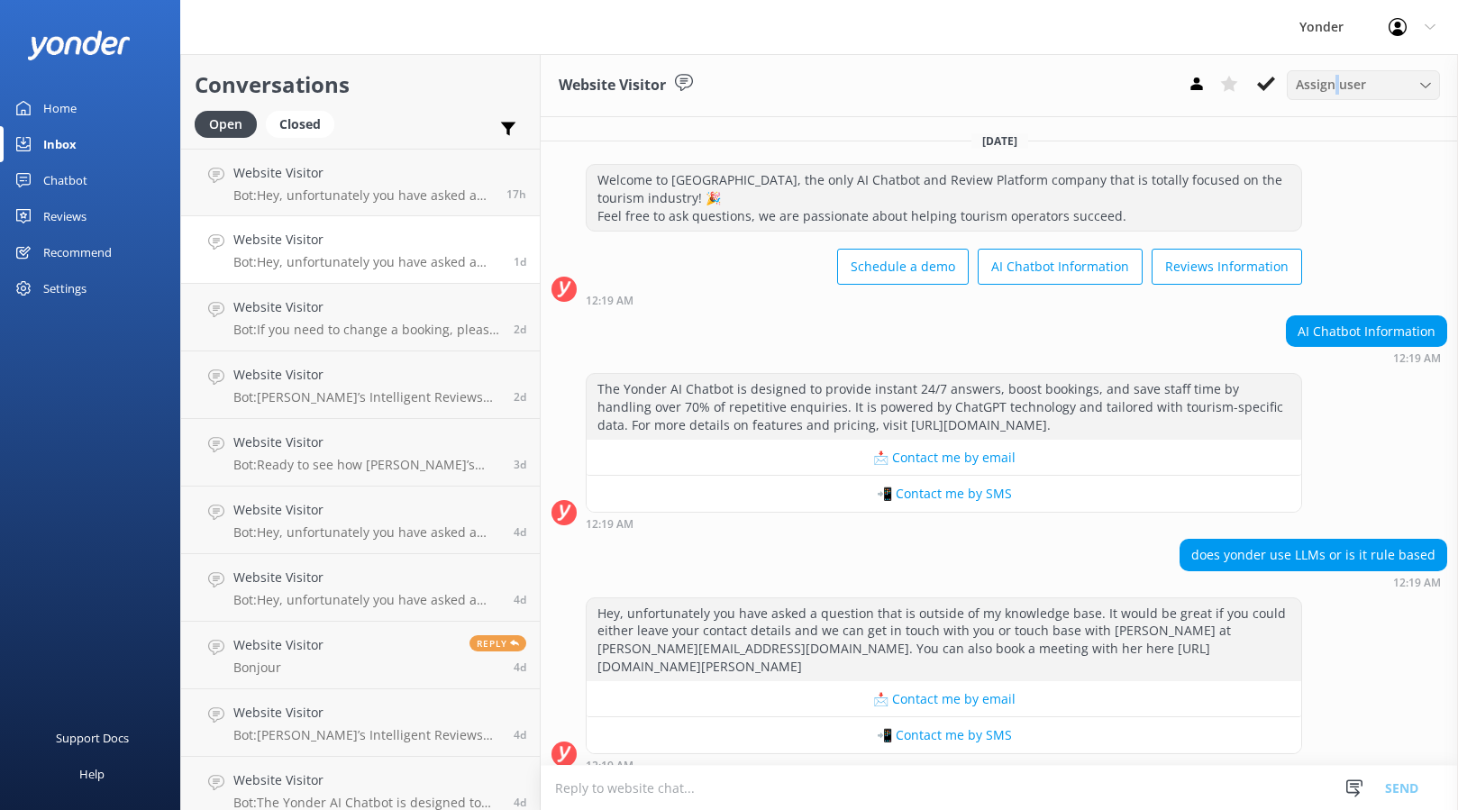
click at [1336, 87] on span "Assign user" at bounding box center [1331, 85] width 70 height 20
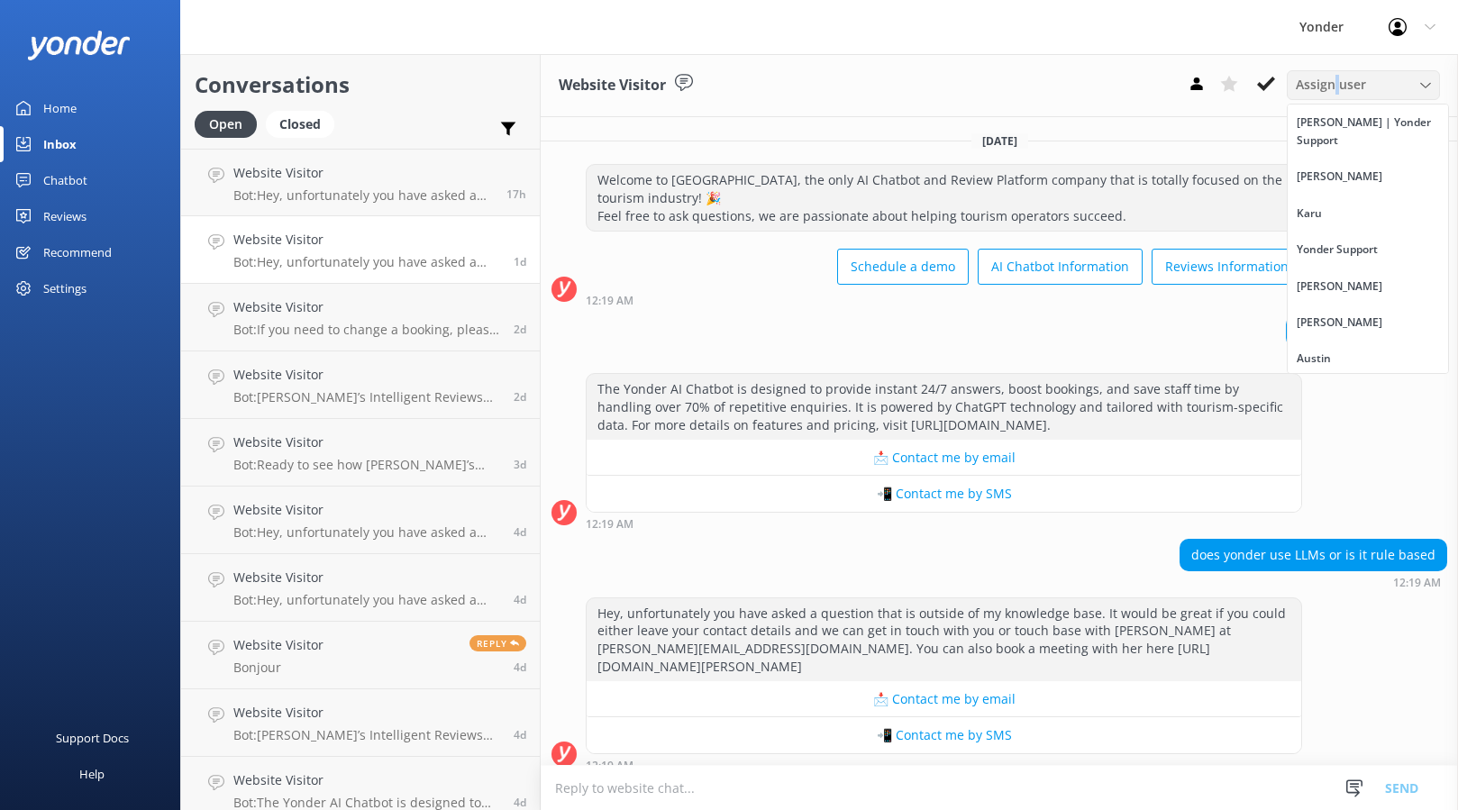
click at [1337, 86] on span "Assign user" at bounding box center [1331, 85] width 70 height 20
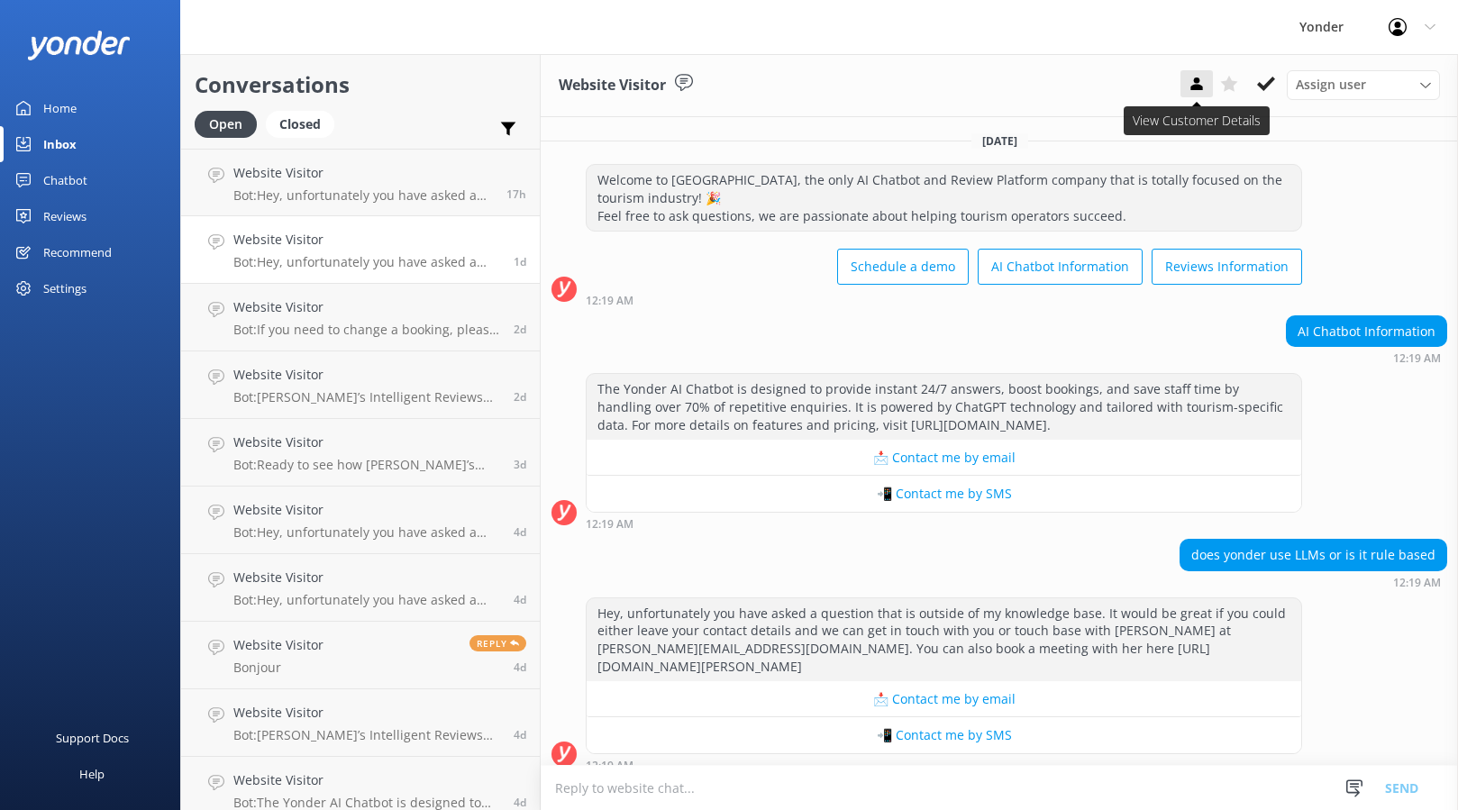
click at [1198, 84] on icon at bounding box center [1197, 84] width 18 height 18
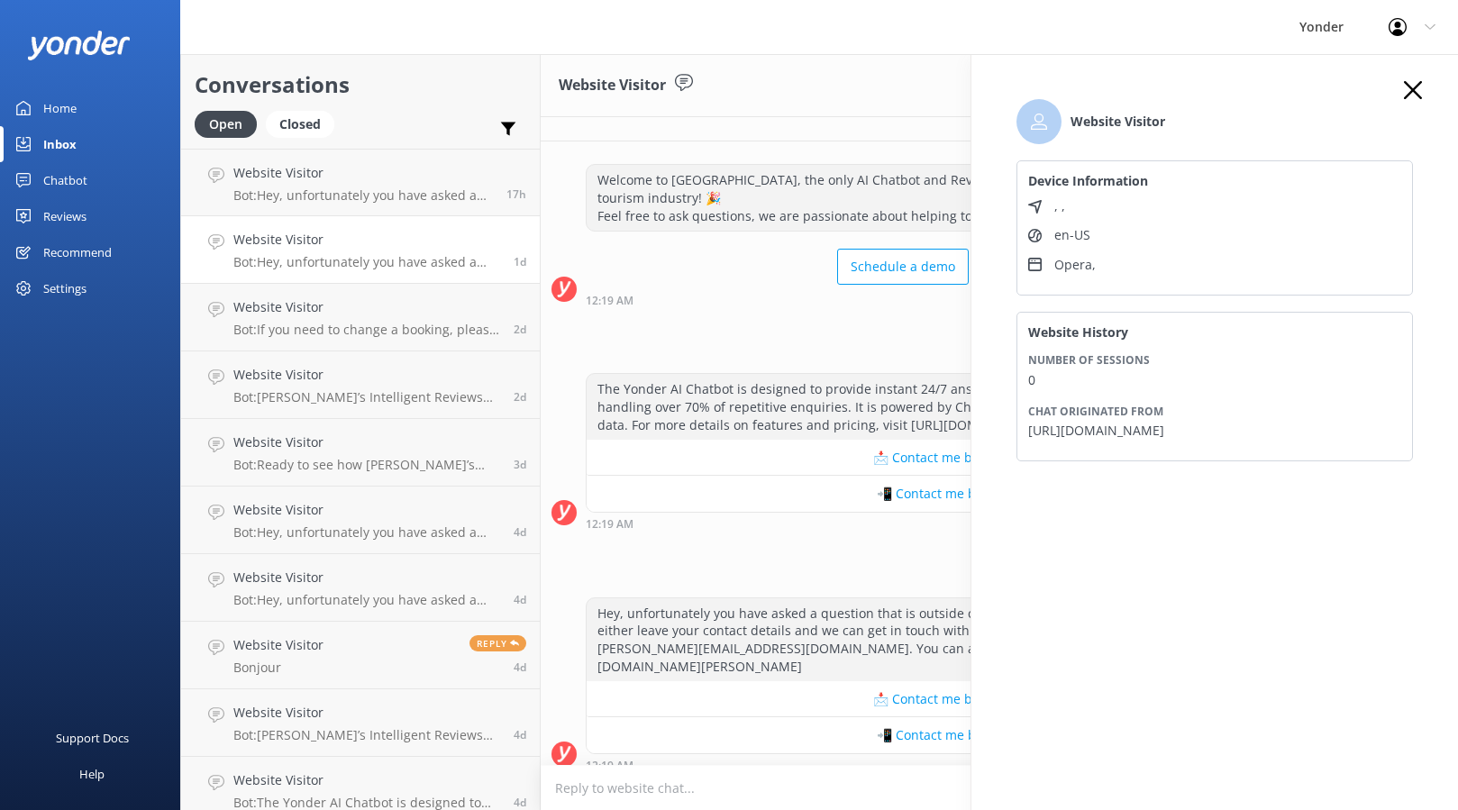
click at [1415, 86] on use "button" at bounding box center [1413, 90] width 18 height 18
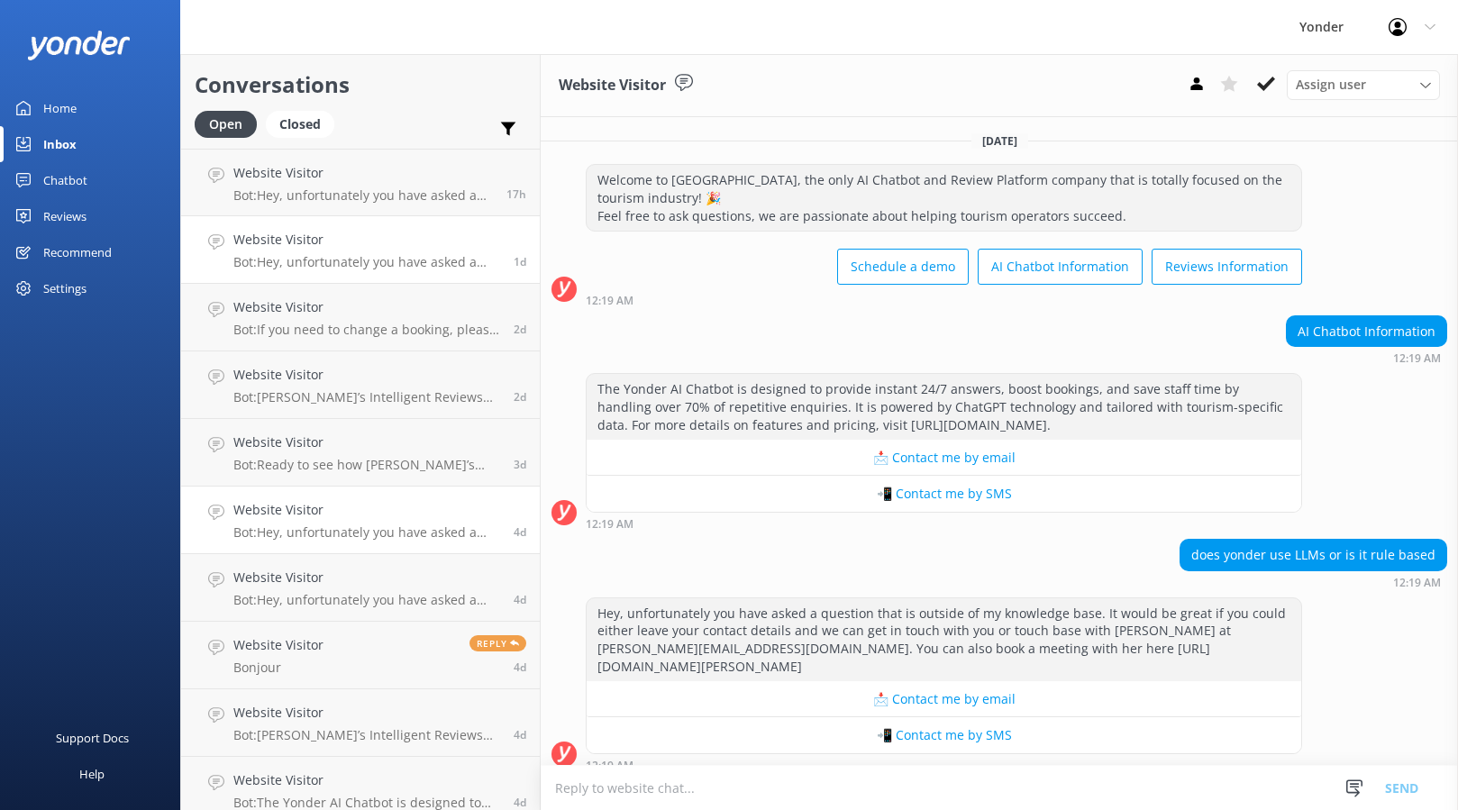
click at [338, 538] on p "Bot: Hey, unfortunately you have asked a question that is outside of my knowled…" at bounding box center [366, 532] width 267 height 16
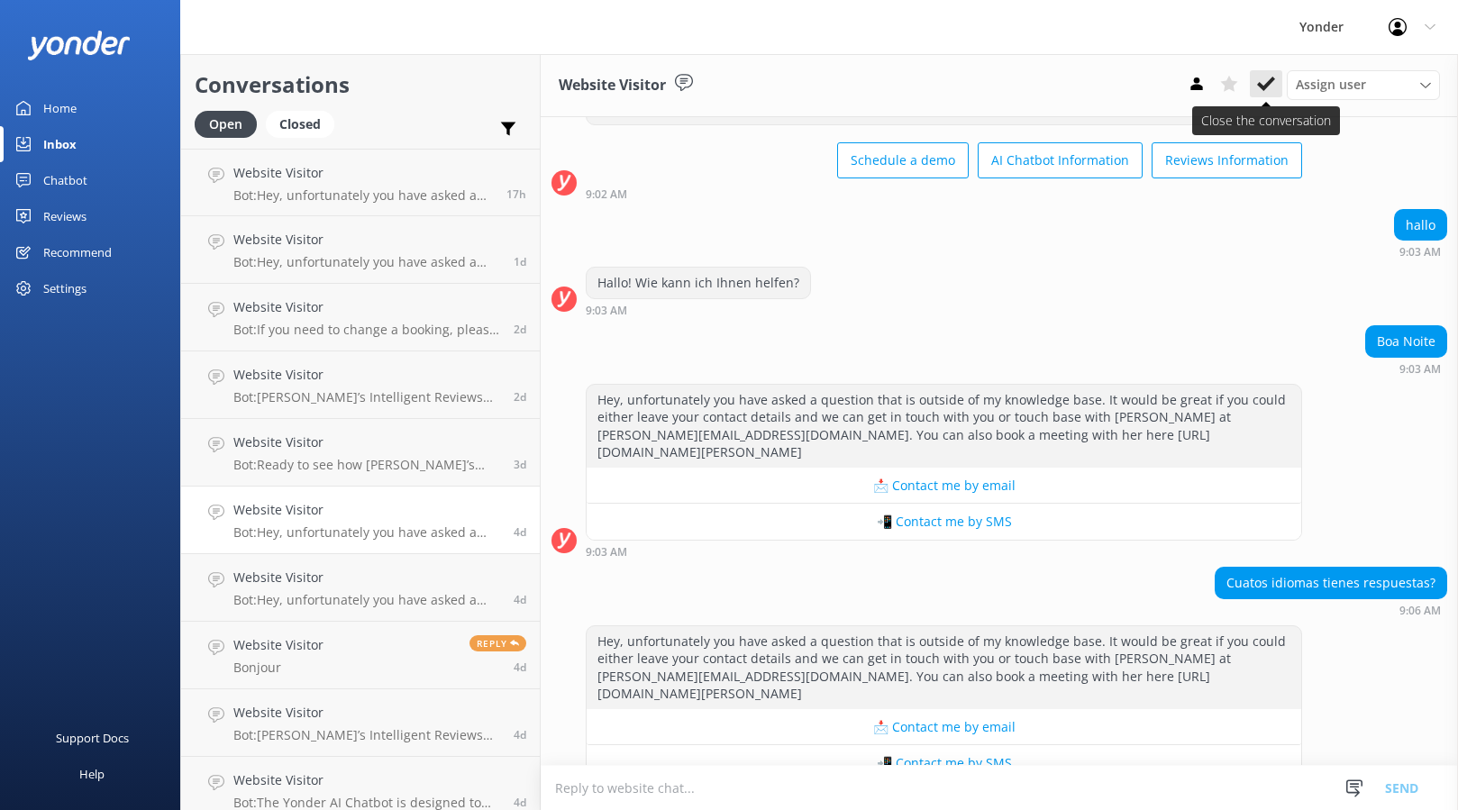
scroll to position [114, 0]
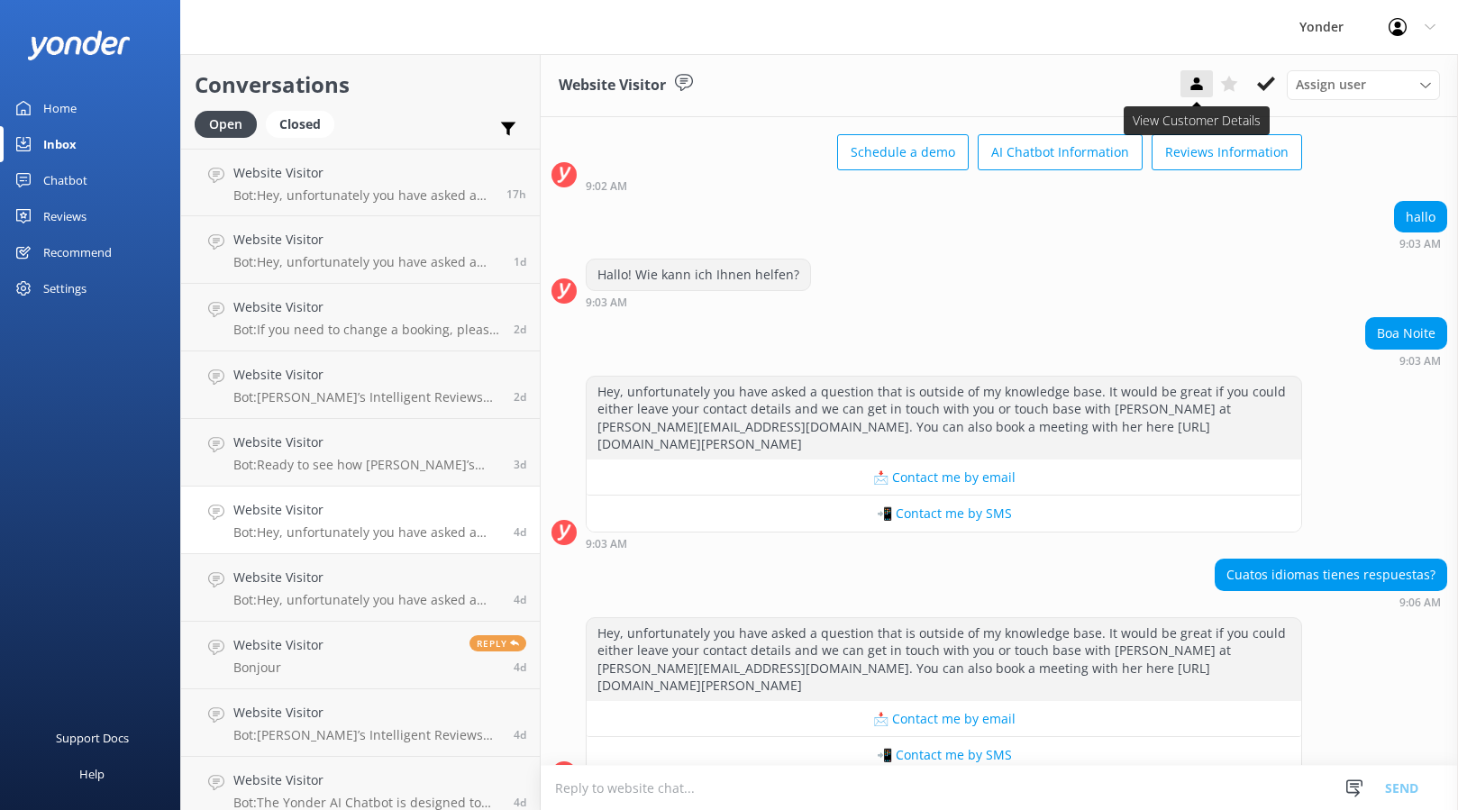
click at [1190, 81] on icon at bounding box center [1197, 84] width 18 height 18
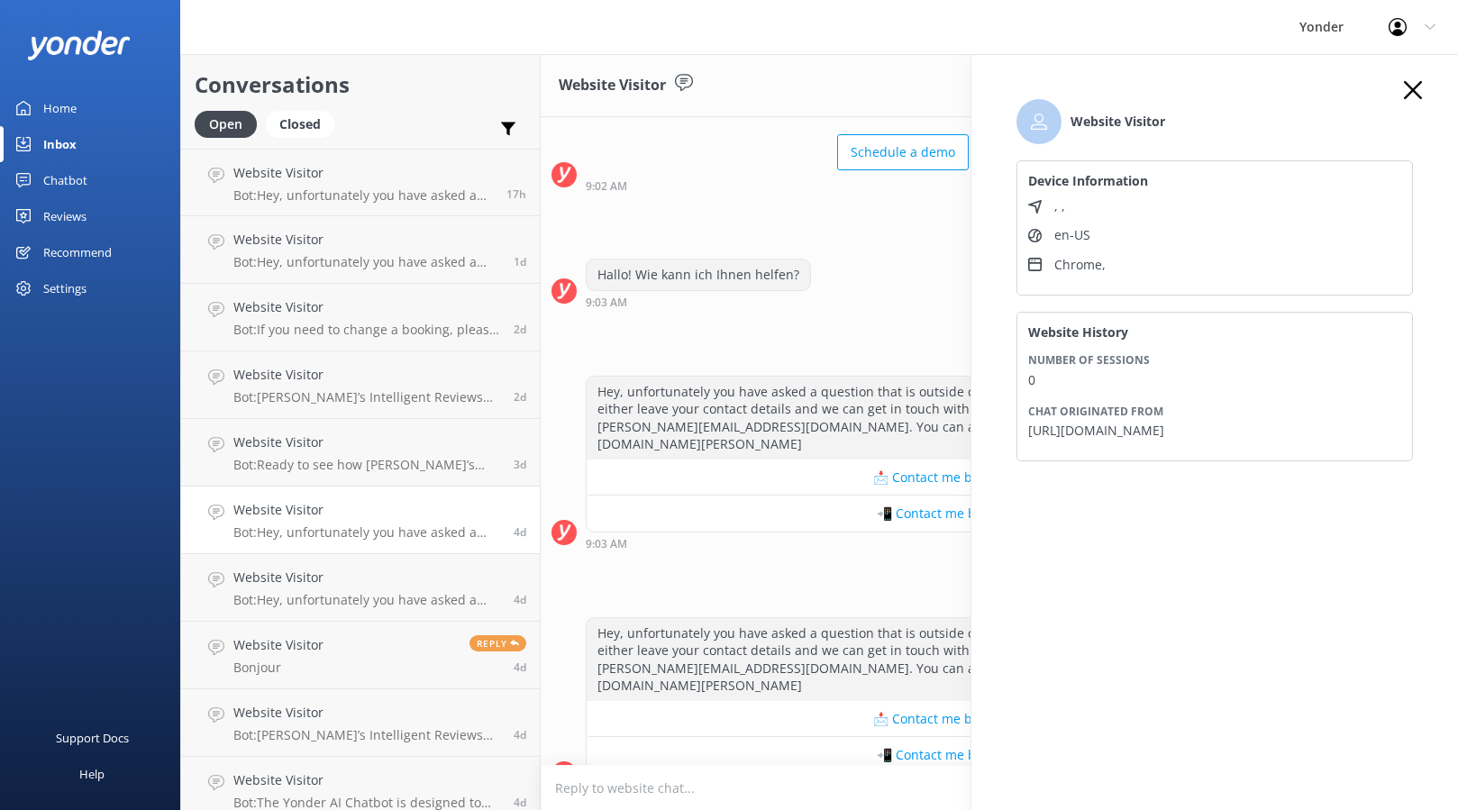
click at [1036, 205] on icon at bounding box center [1035, 207] width 14 height 14
click at [1400, 99] on li "Website Visitor" at bounding box center [1214, 121] width 396 height 45
click at [1414, 88] on use "button" at bounding box center [1413, 90] width 18 height 18
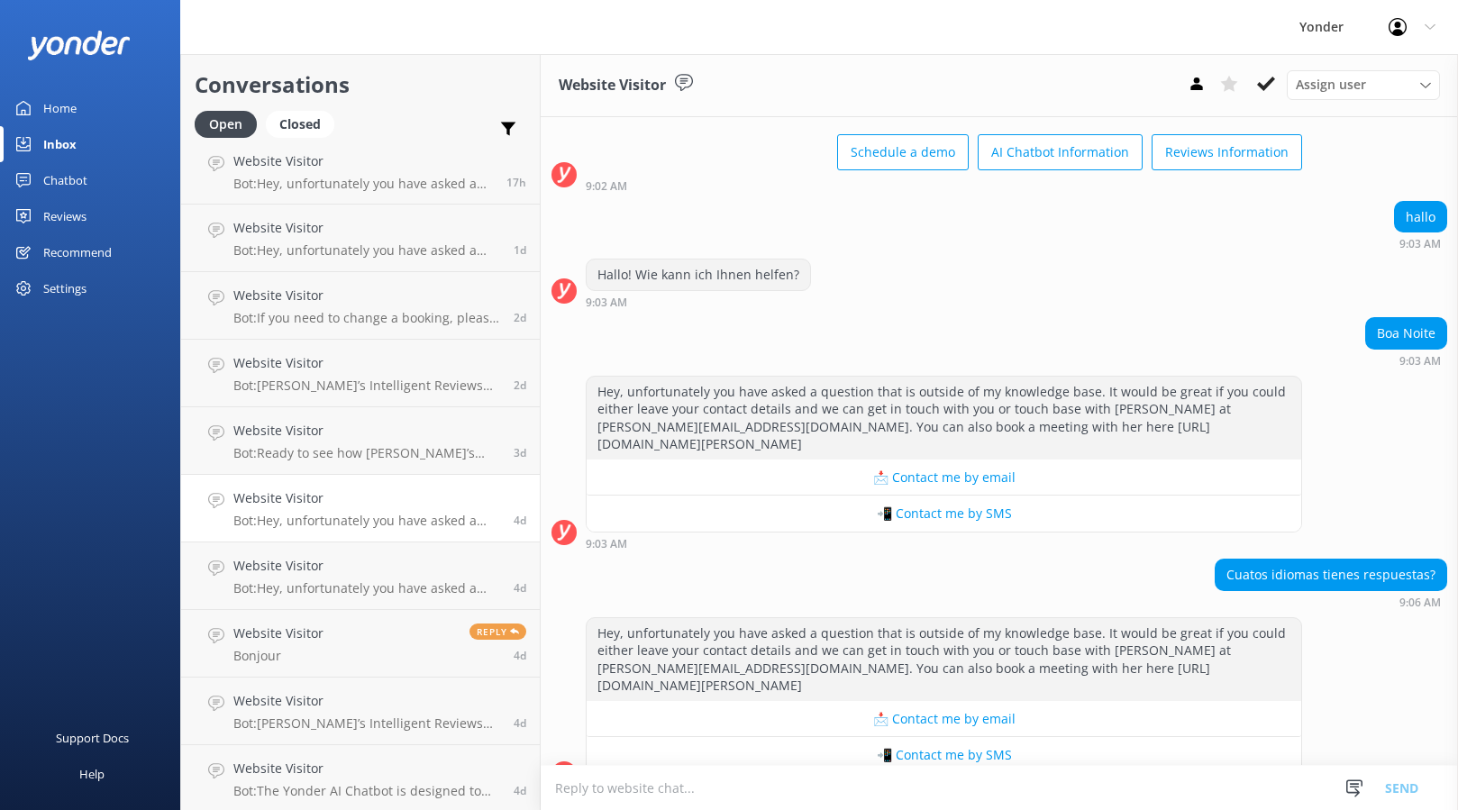
scroll to position [14, 0]
click at [316, 700] on h4 "Website Visitor" at bounding box center [366, 698] width 267 height 20
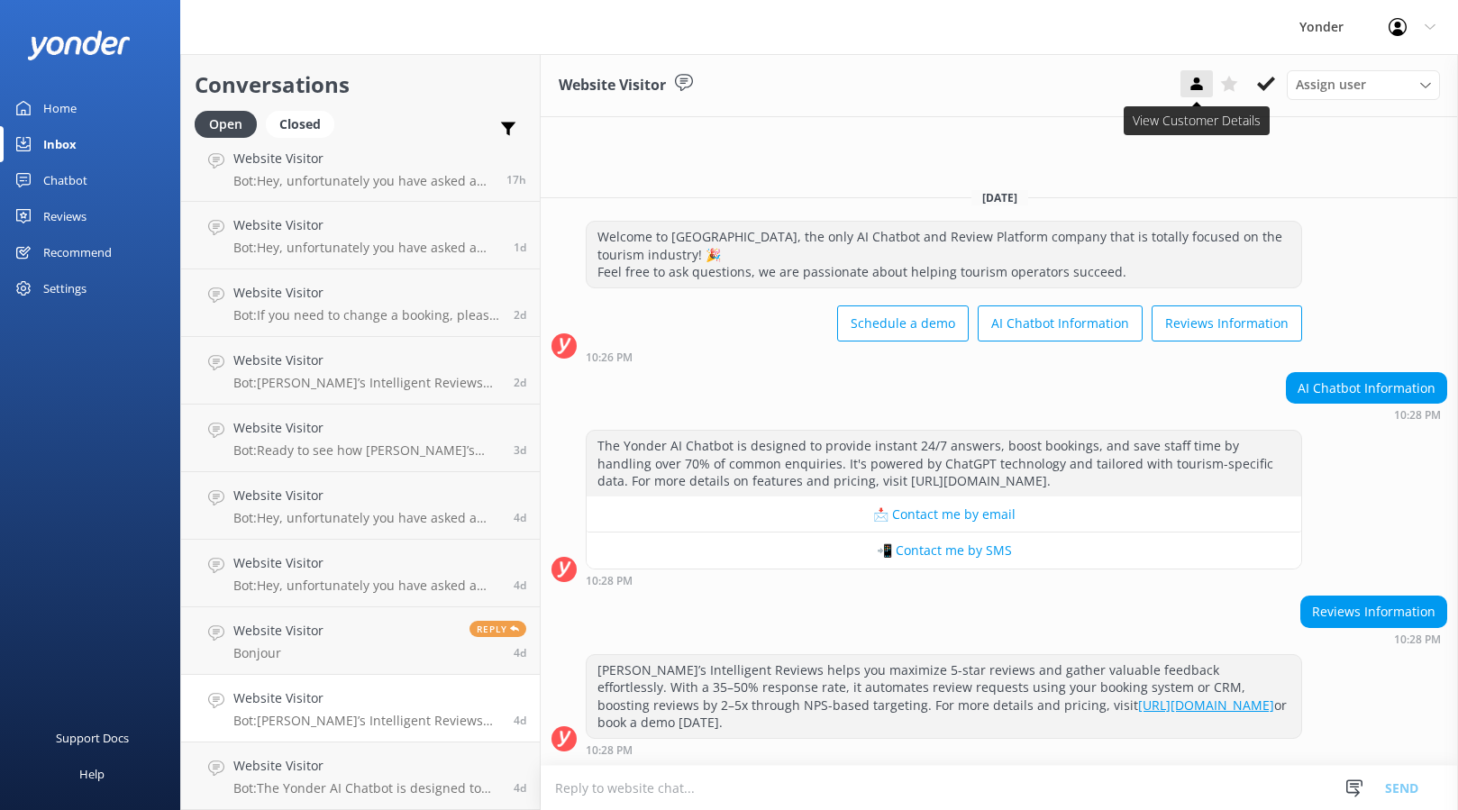
click at [1194, 78] on icon at bounding box center [1197, 84] width 18 height 18
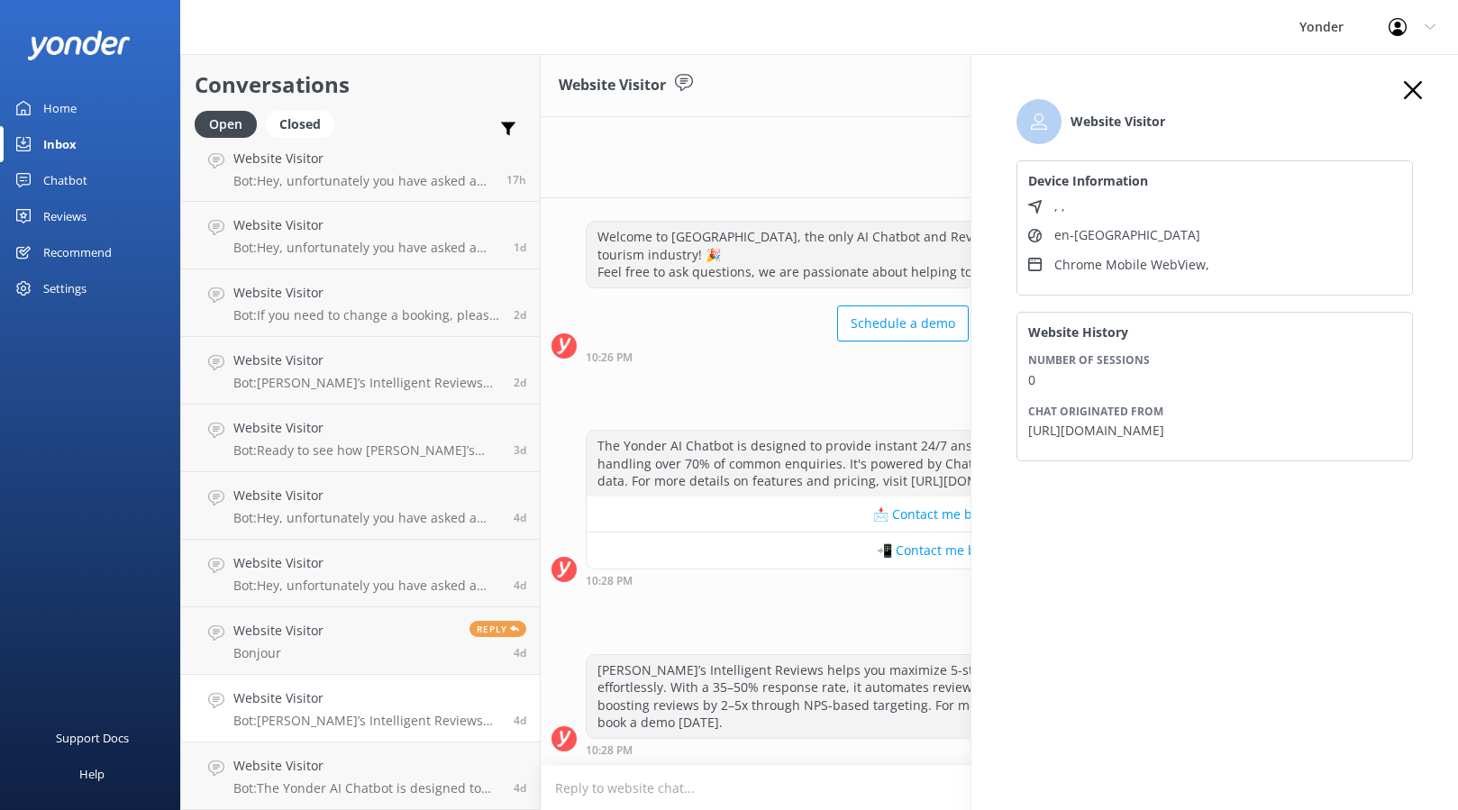
click at [1401, 84] on div "Website Visitor Device Information , , en-GB Chrome Mobile WebView , Website Hi…" at bounding box center [1214, 288] width 432 height 414
click at [1412, 88] on use "button" at bounding box center [1413, 90] width 18 height 18
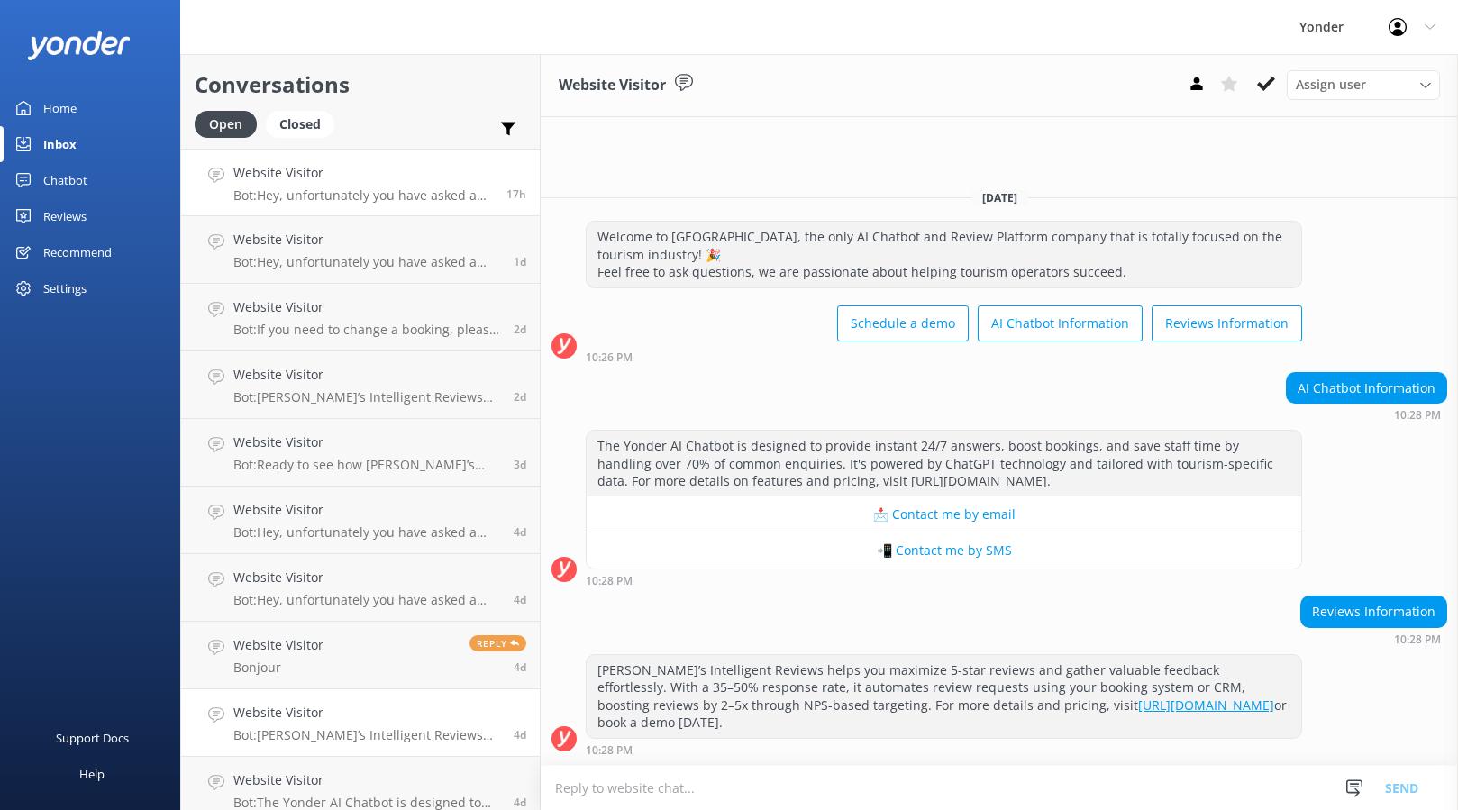
click at [389, 203] on p "Bot: Hey, unfortunately you have asked a question that is outside of my knowled…" at bounding box center [362, 195] width 259 height 16
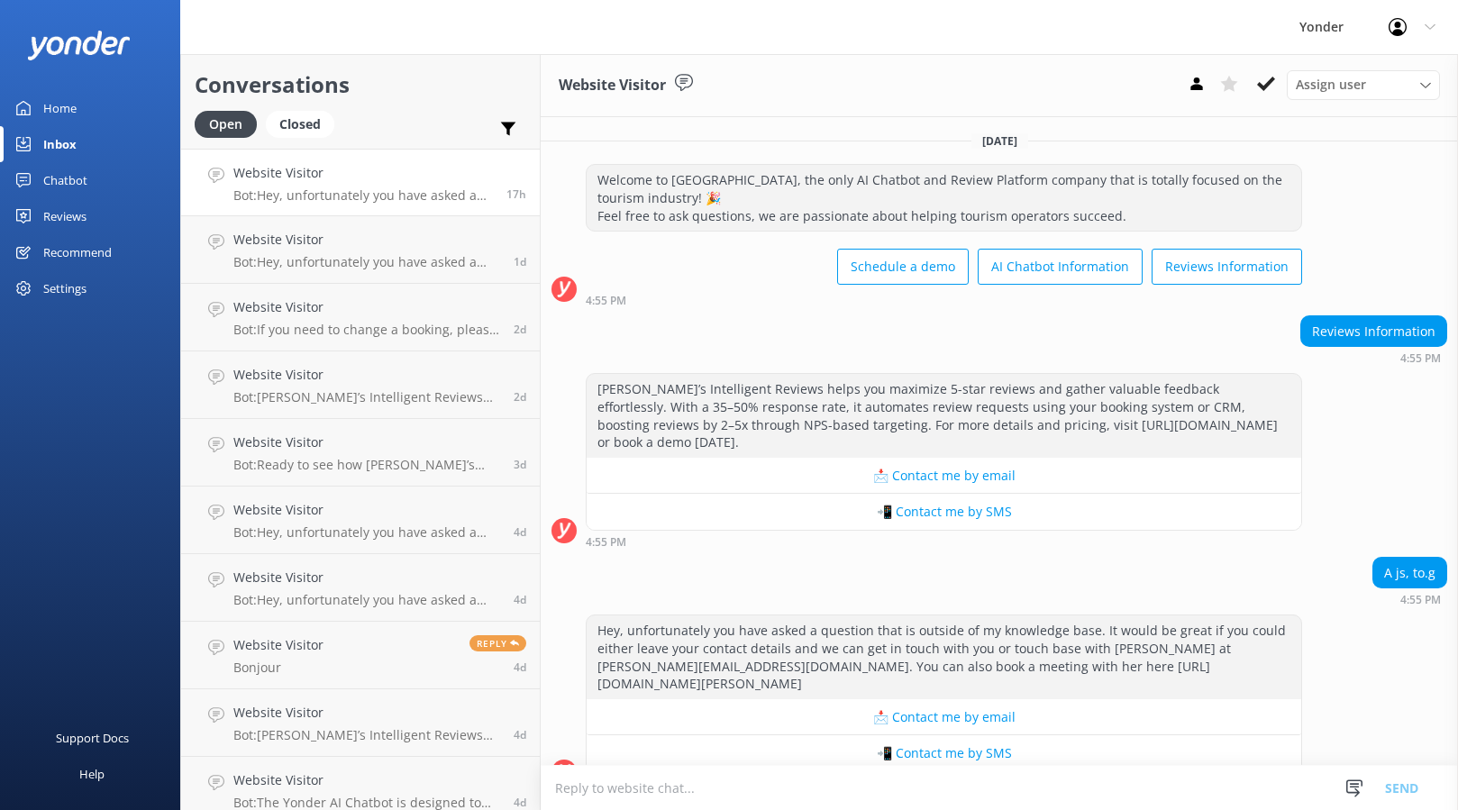
scroll to position [15, 0]
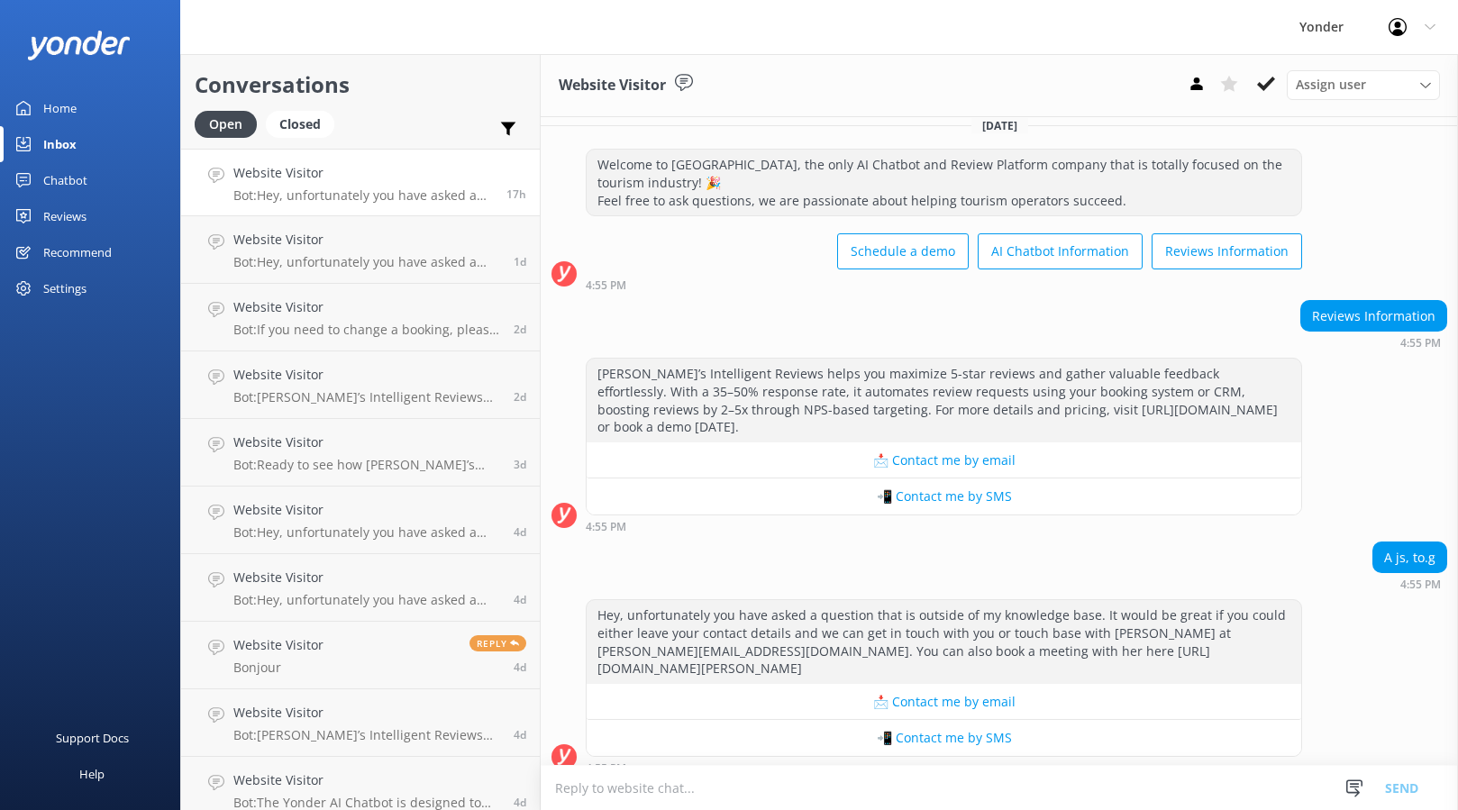
click at [27, 141] on icon at bounding box center [23, 144] width 14 height 14
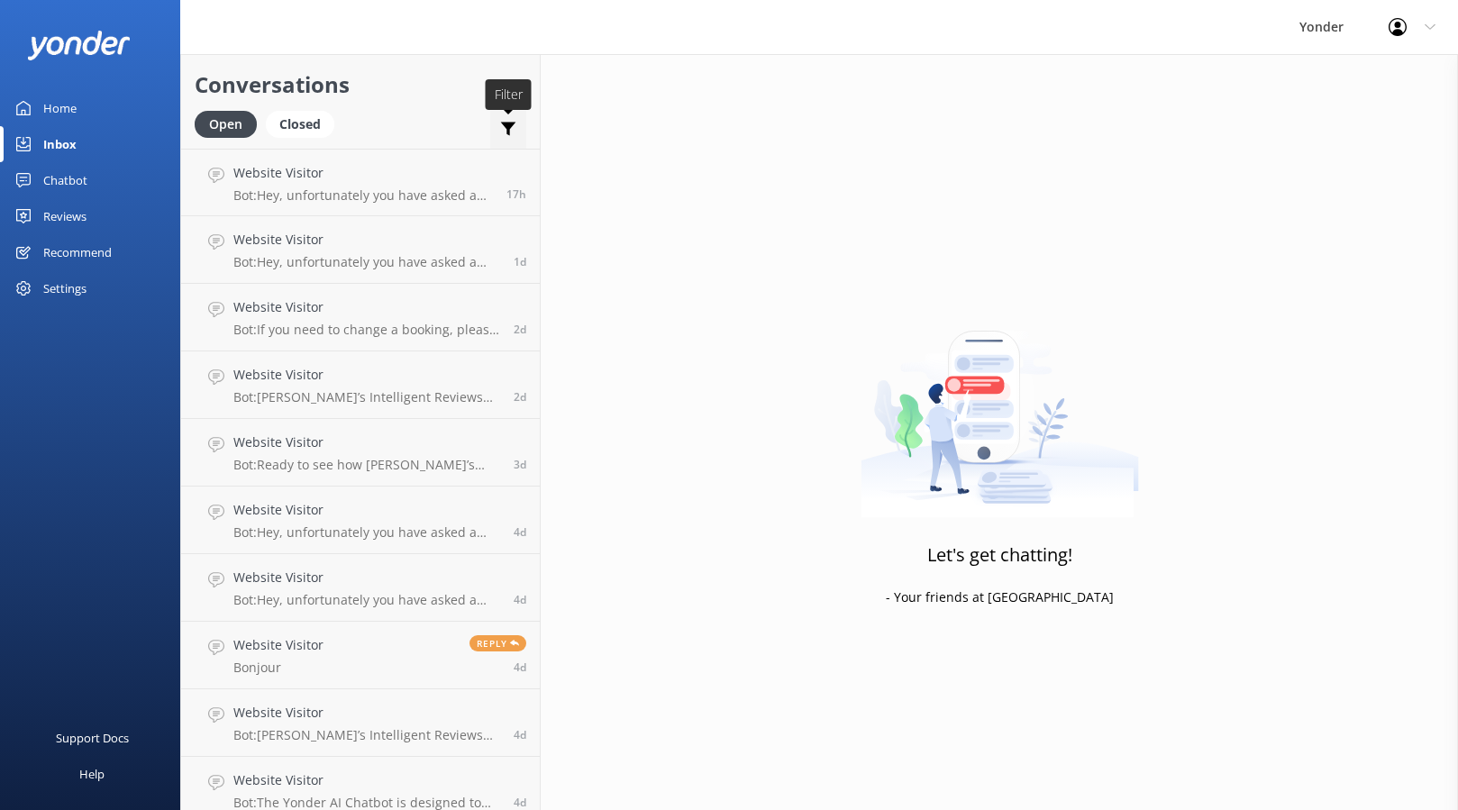
click at [511, 127] on use at bounding box center [508, 130] width 15 height 14
click at [511, 125] on use at bounding box center [508, 130] width 15 height 14
